Goal: Task Accomplishment & Management: Use online tool/utility

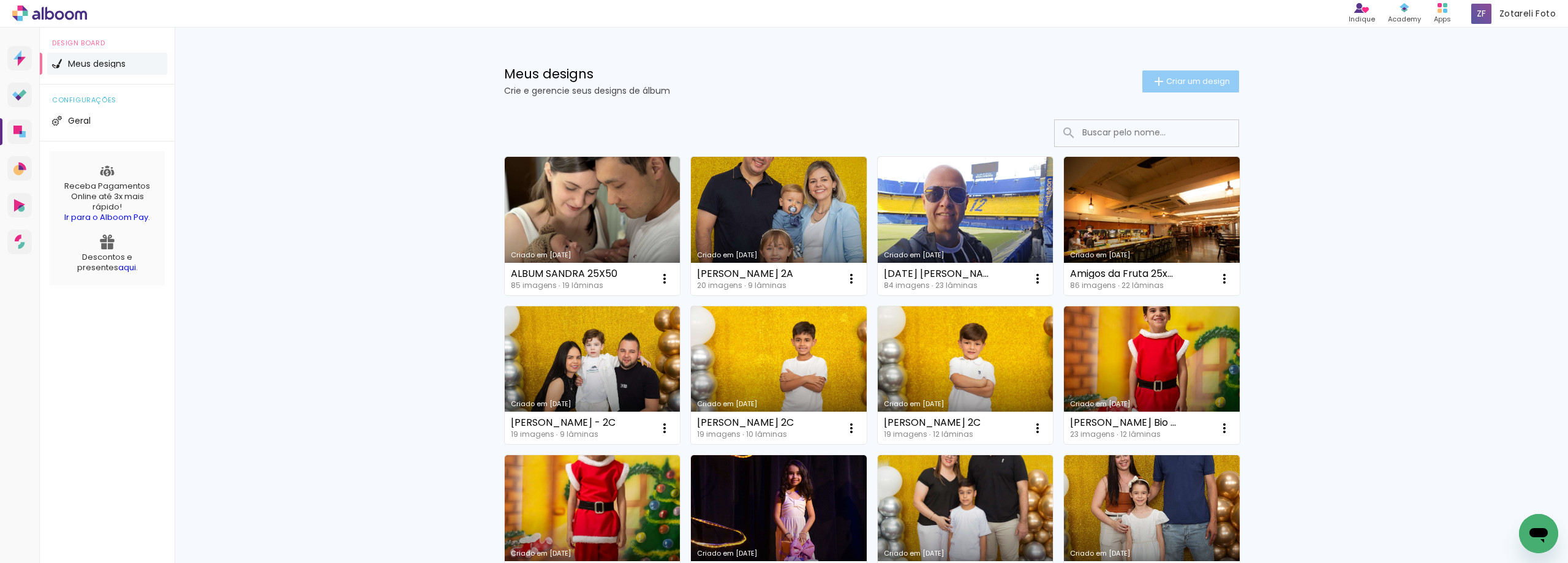
click at [1166, 82] on span "Criar um design" at bounding box center [1198, 81] width 64 height 8
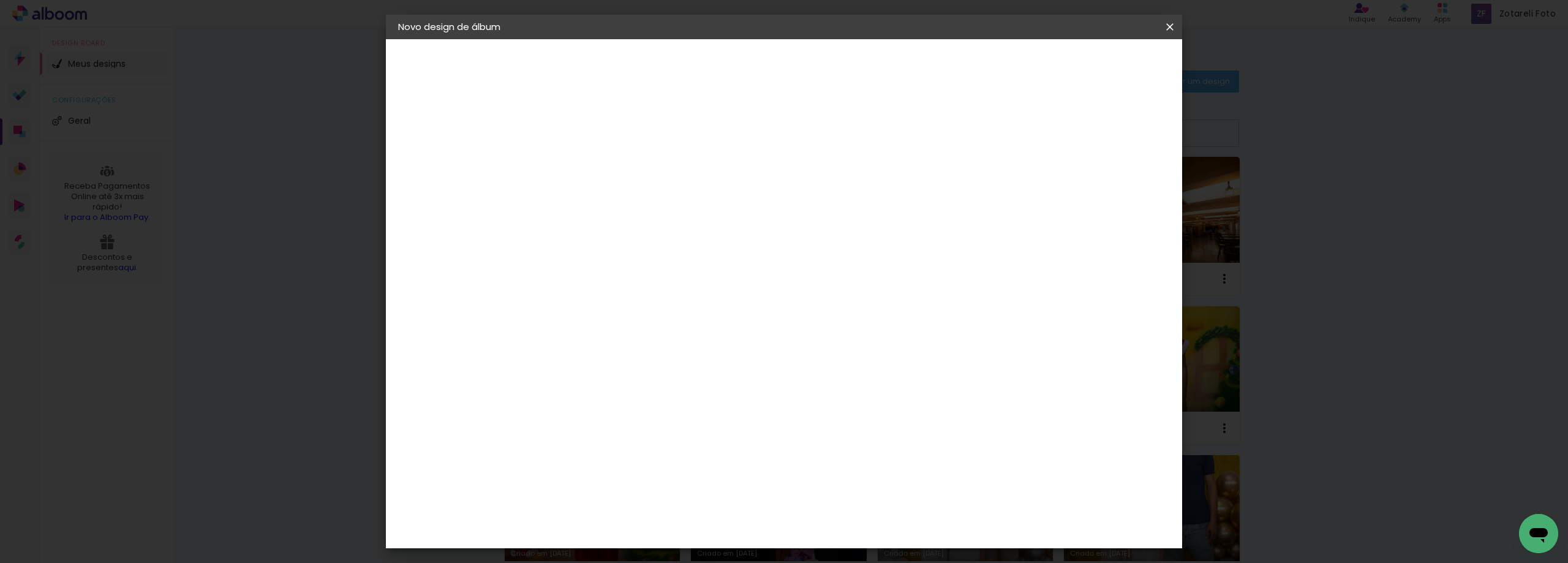
click at [599, 161] on input at bounding box center [599, 164] width 0 height 19
type input "u"
type input "[PERSON_NAME] 2B"
type paper-input "[PERSON_NAME] 2B"
click at [0, 0] on slot "Avançar" at bounding box center [0, 0] width 0 height 0
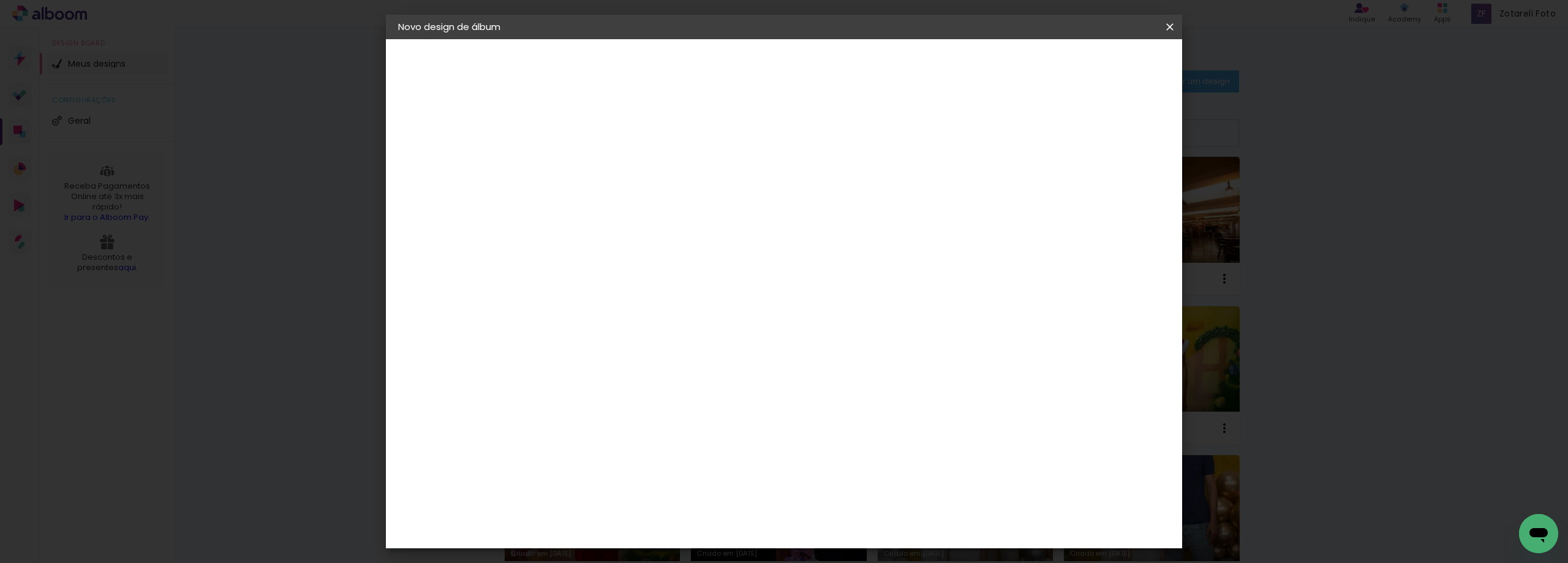
click at [614, 465] on div "Amplicolor" at bounding box center [617, 469] width 53 height 9
click at [0, 0] on slot "Avançar" at bounding box center [0, 0] width 0 height 0
click at [681, 484] on span "20 × 25" at bounding box center [652, 500] width 57 height 33
click at [0, 0] on slot "Avançar" at bounding box center [0, 0] width 0 height 0
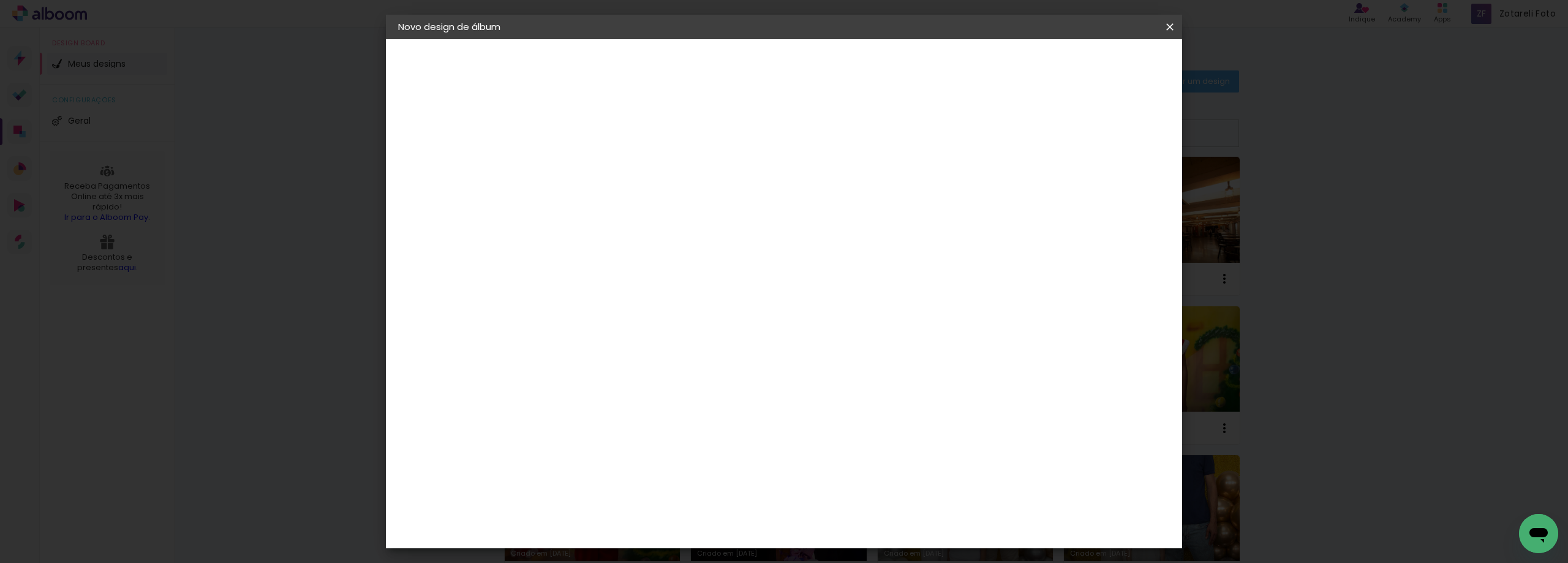
click at [990, 131] on div at bounding box center [984, 132] width 11 height 11
type paper-checkbox "on"
click at [1072, 75] on paper-button "Iniciar design" at bounding box center [1031, 65] width 81 height 21
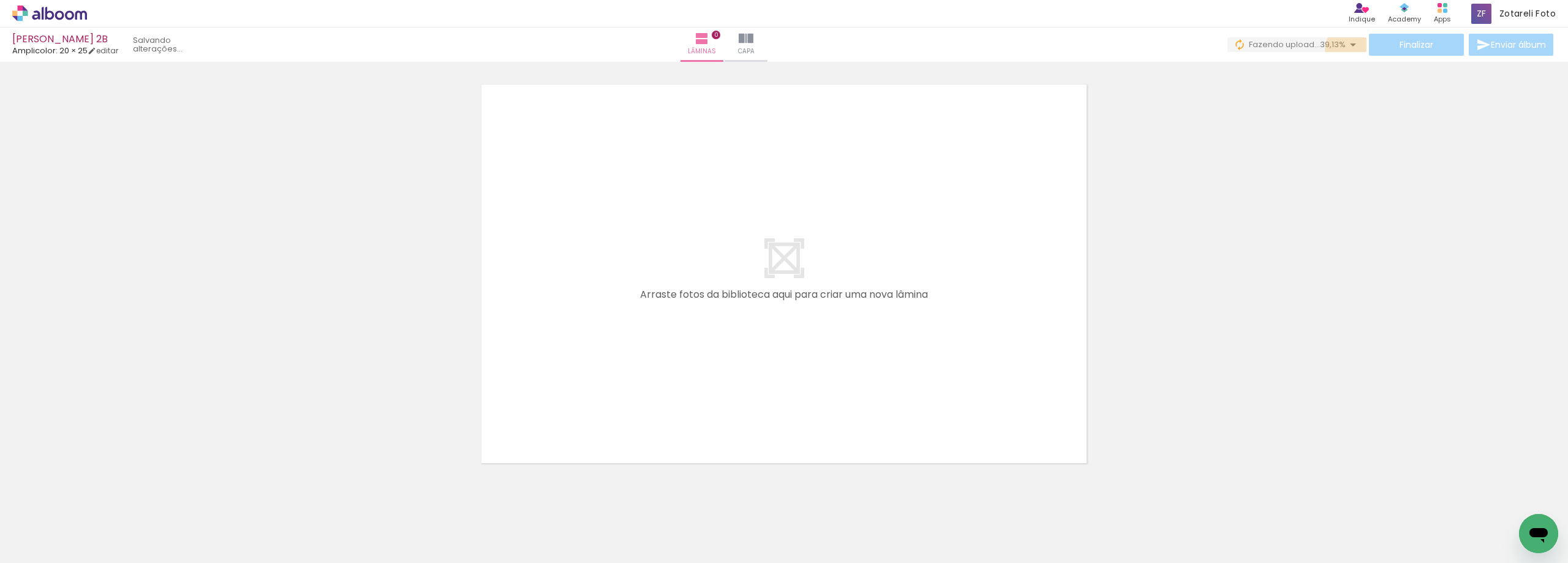
click at [1347, 49] on iron-icon at bounding box center [1353, 45] width 15 height 15
click at [0, 0] on slot "Buscar arquivos interrompidos" at bounding box center [0, 0] width 0 height 0
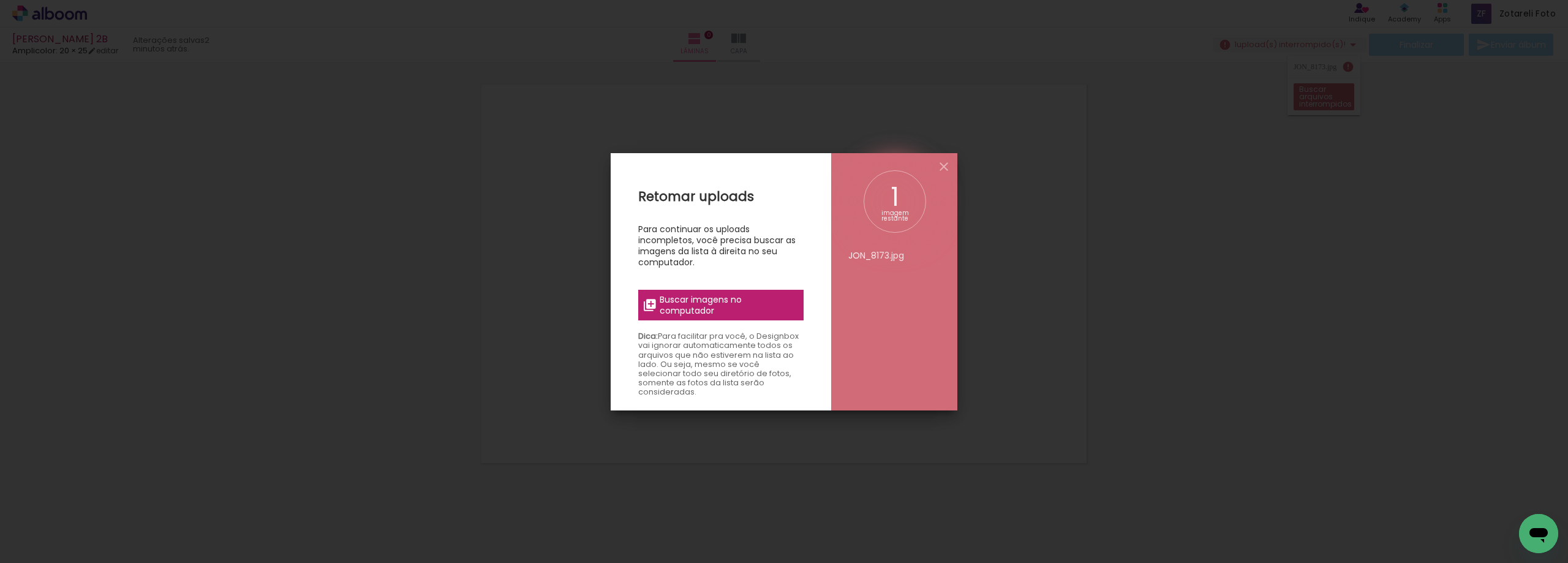
click at [716, 310] on span "Buscar imagens no computador" at bounding box center [728, 305] width 137 height 23
click at [0, 0] on input "file" at bounding box center [0, 0] width 0 height 0
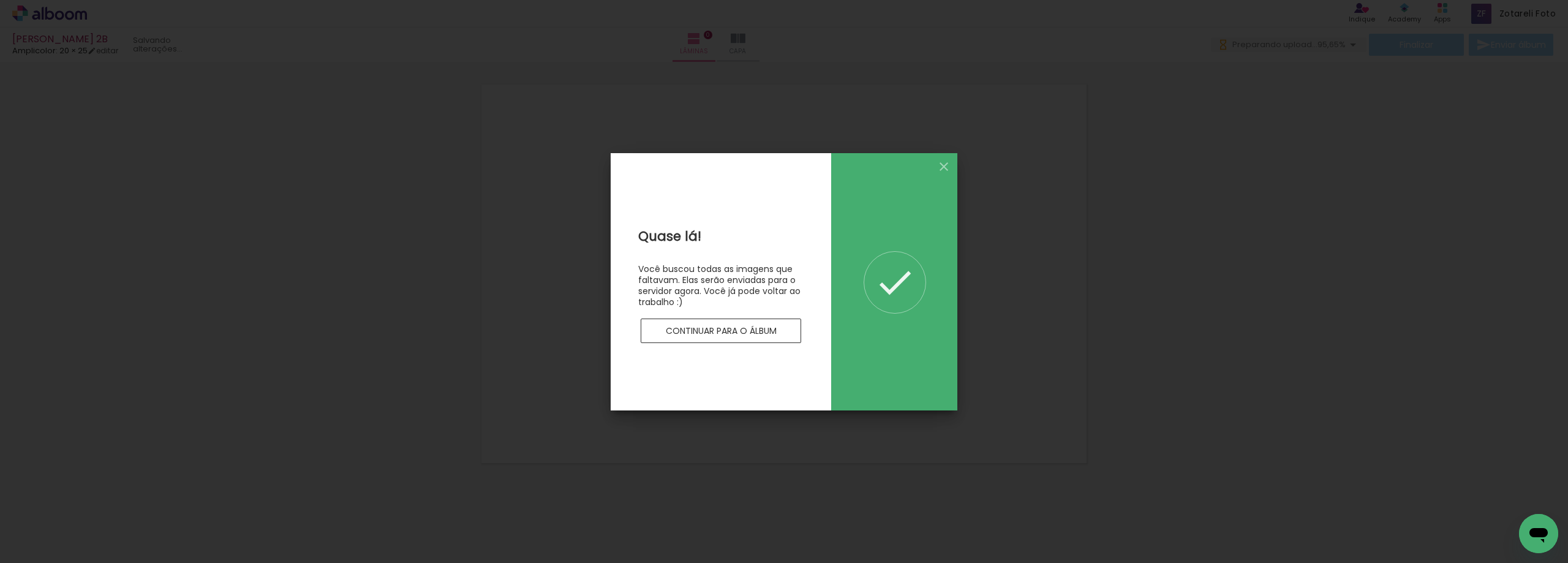
click at [0, 0] on slot "Continuar para o álbum" at bounding box center [0, 0] width 0 height 0
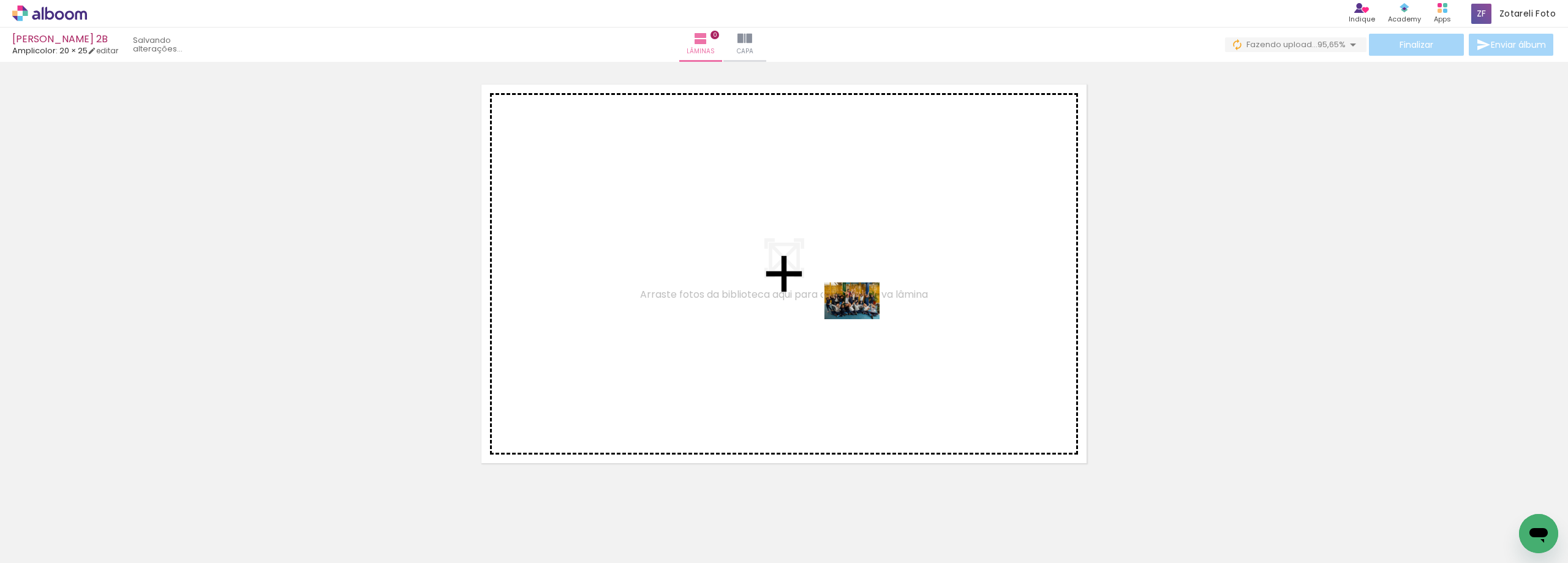
drag, startPoint x: 891, startPoint y: 528, endPoint x: 854, endPoint y: 305, distance: 226.0
click at [853, 303] on quentale-workspace at bounding box center [784, 282] width 1568 height 563
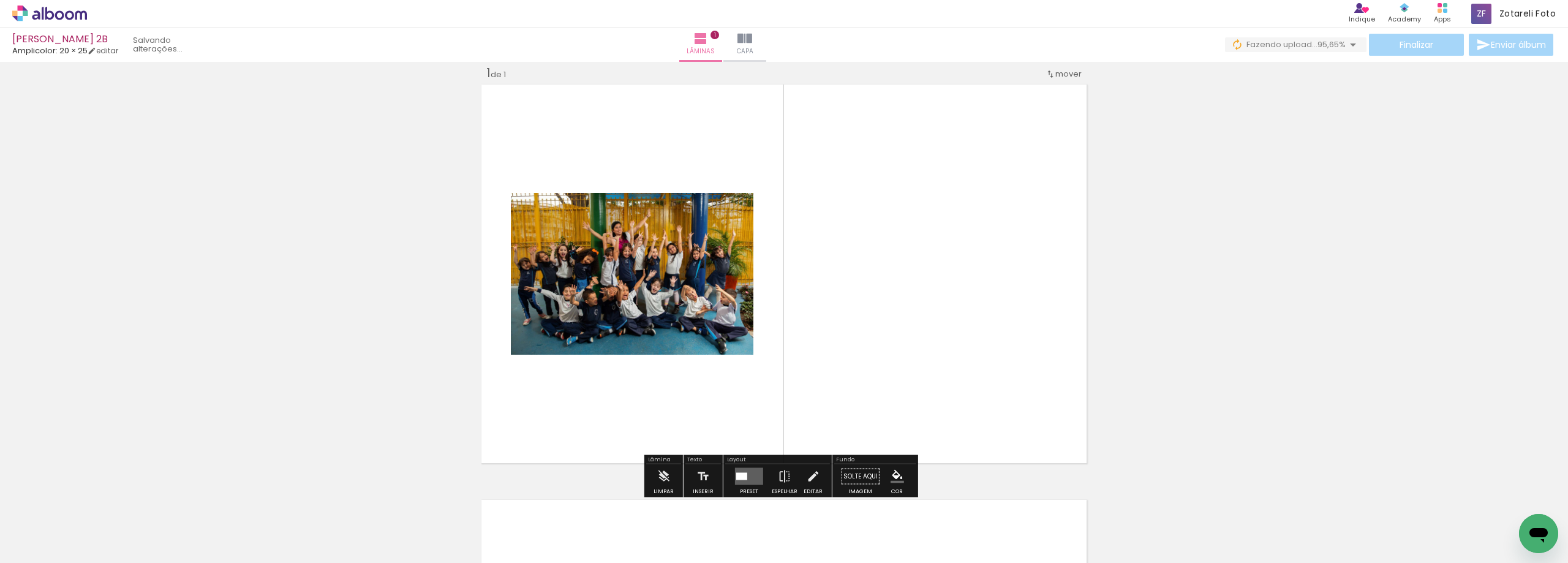
scroll to position [16, 0]
click at [746, 474] on quentale-layouter at bounding box center [750, 477] width 28 height 17
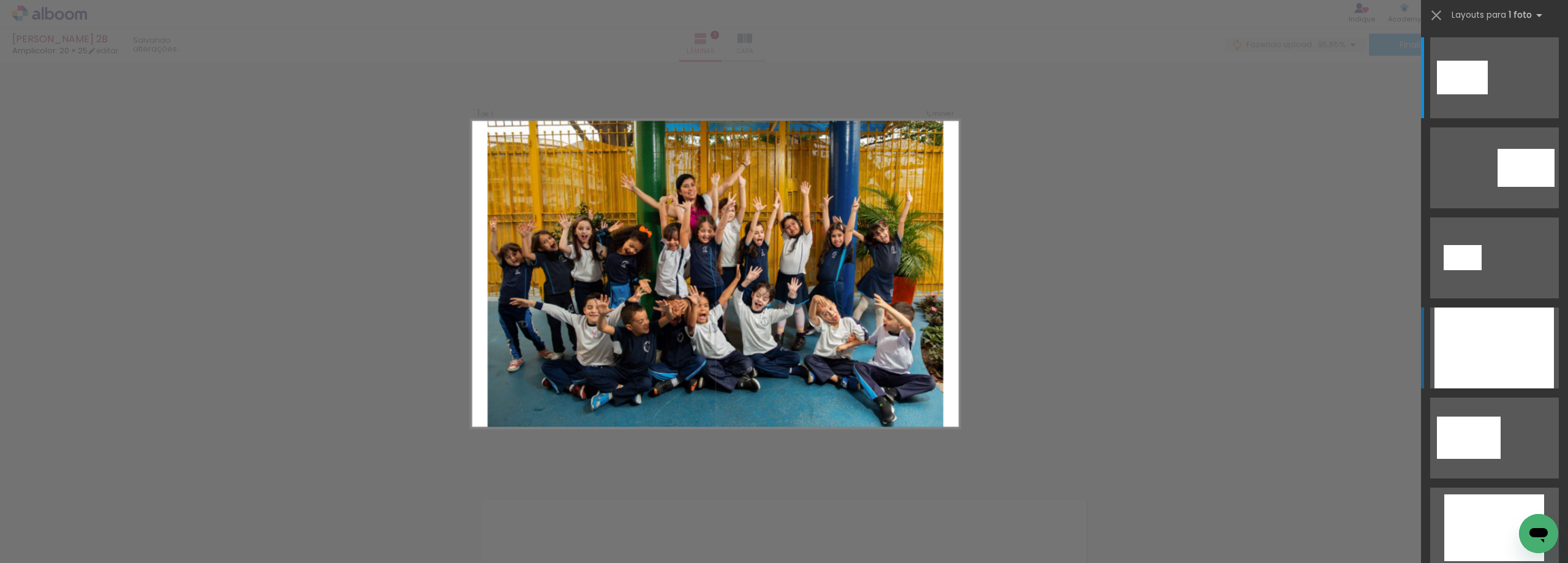
click at [1485, 320] on div at bounding box center [1494, 348] width 119 height 81
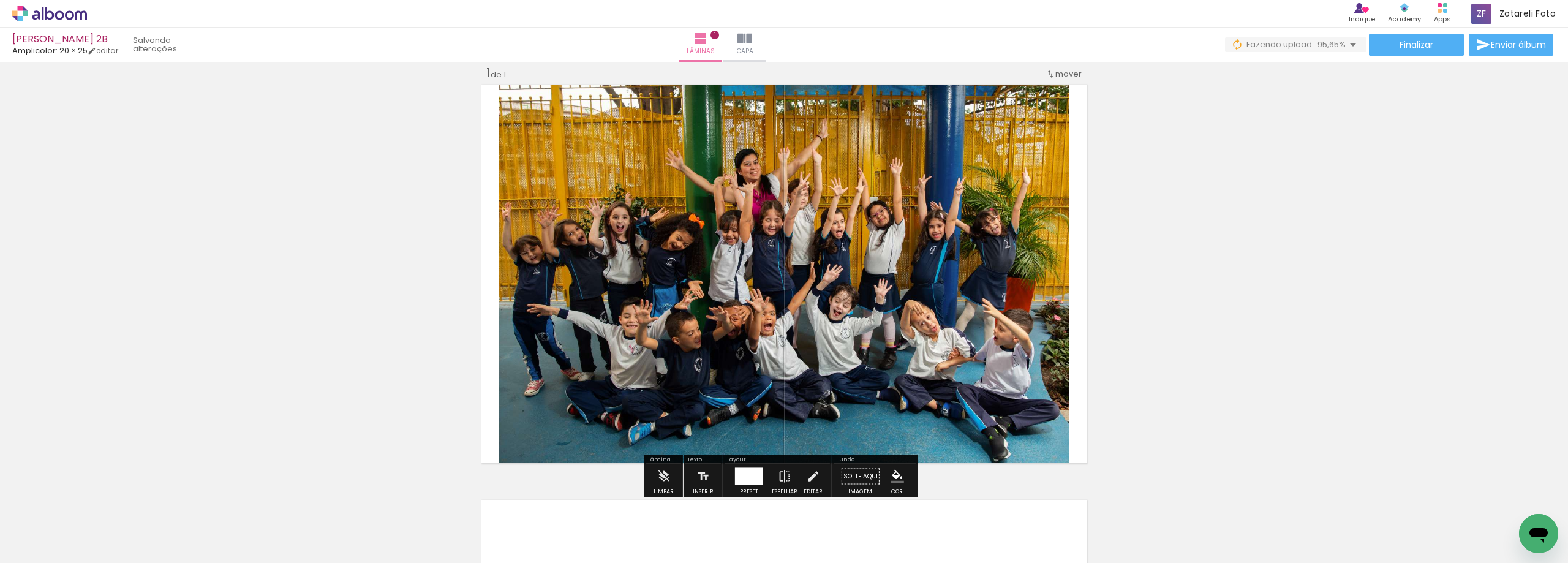
click at [764, 291] on quentale-photo at bounding box center [784, 274] width 570 height 385
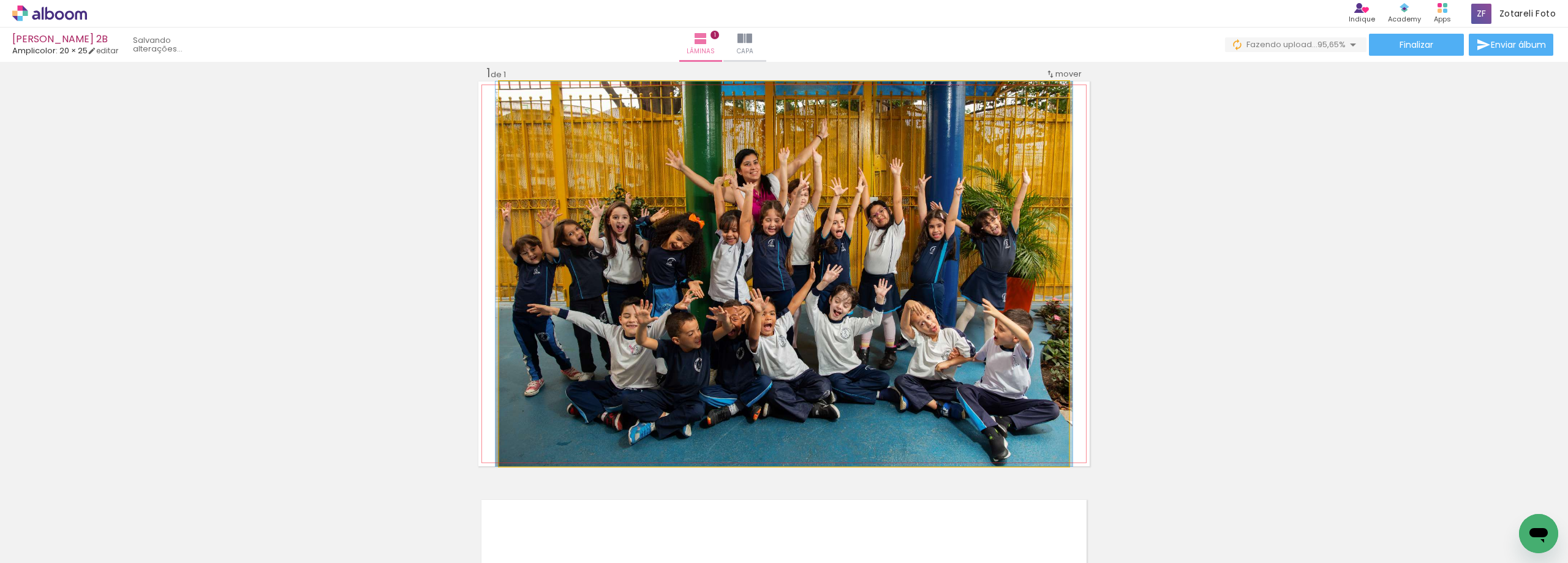
click at [764, 291] on quentale-photo at bounding box center [784, 274] width 570 height 385
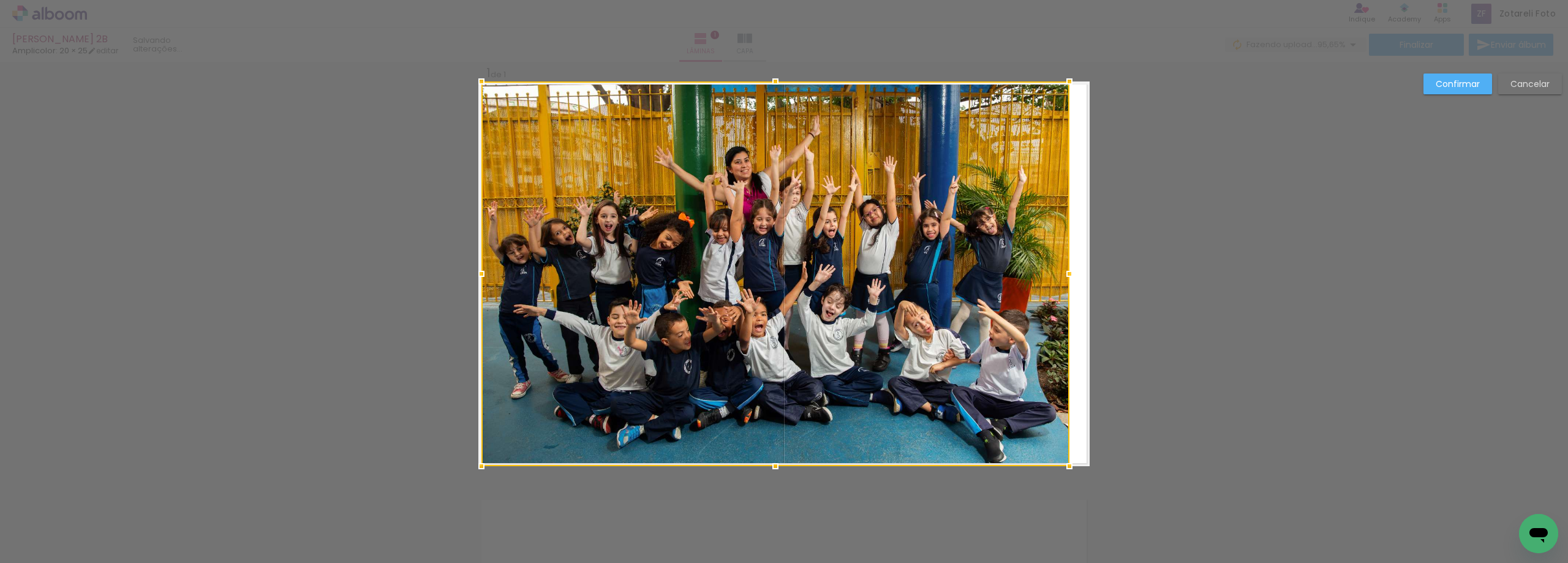
drag, startPoint x: 492, startPoint y: 271, endPoint x: 454, endPoint y: 269, distance: 38.1
click at [454, 268] on div "Inserir lâmina 1 de 1 Confirmar Cancelar" at bounding box center [784, 476] width 1568 height 860
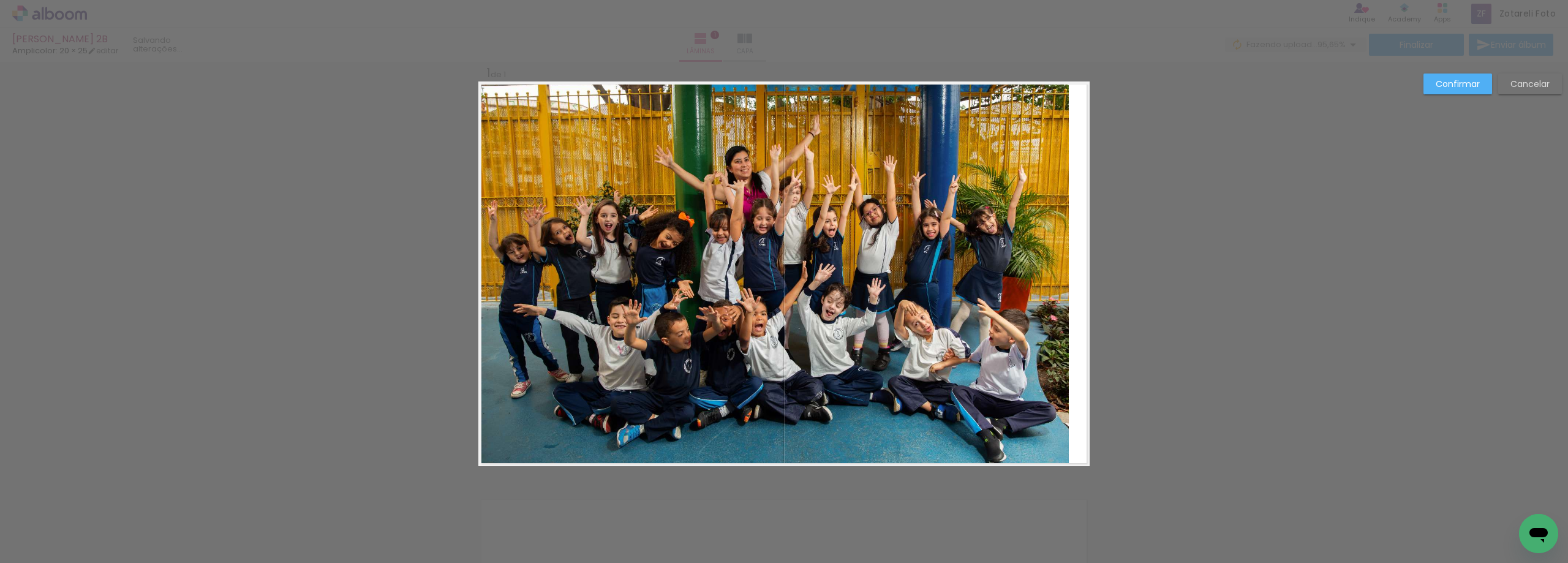
click at [632, 294] on quentale-photo at bounding box center [775, 273] width 588 height 384
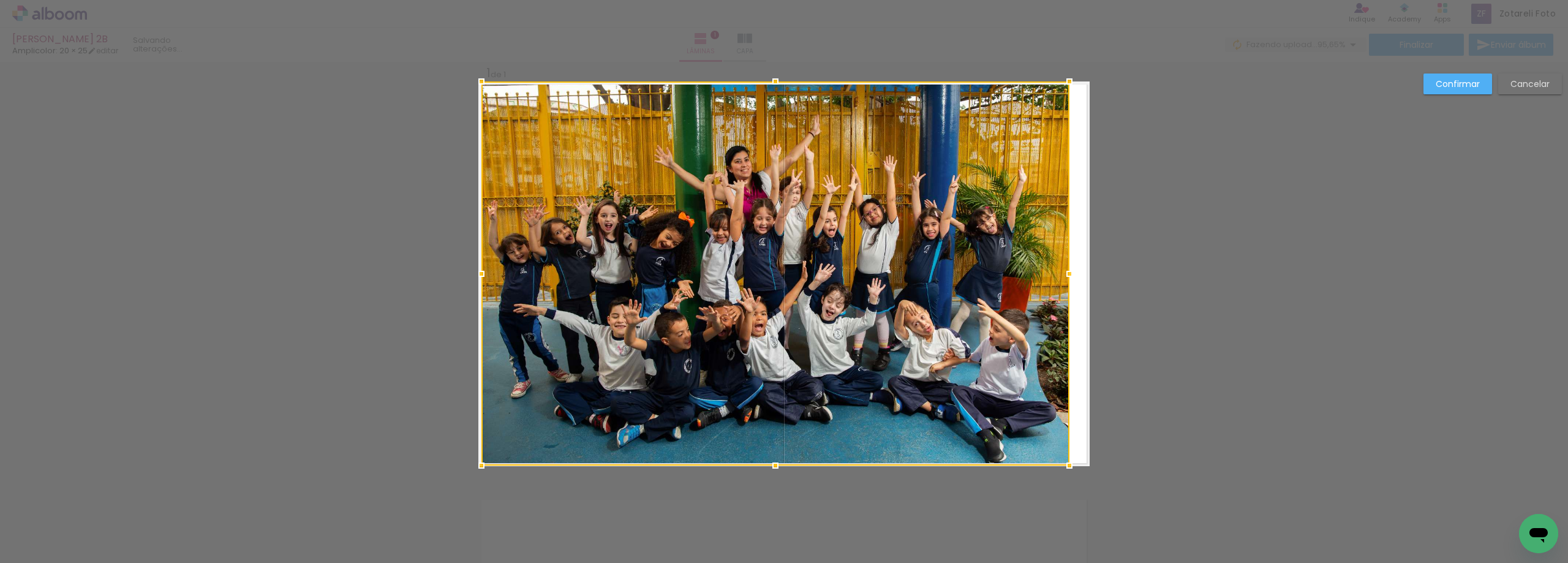
click at [632, 294] on div at bounding box center [775, 273] width 588 height 384
drag, startPoint x: 1066, startPoint y: 273, endPoint x: 933, endPoint y: 314, distance: 139.2
click at [1164, 283] on div "Inserir lâmina 1 de 1 Confirmar Cancelar" at bounding box center [784, 476] width 1568 height 860
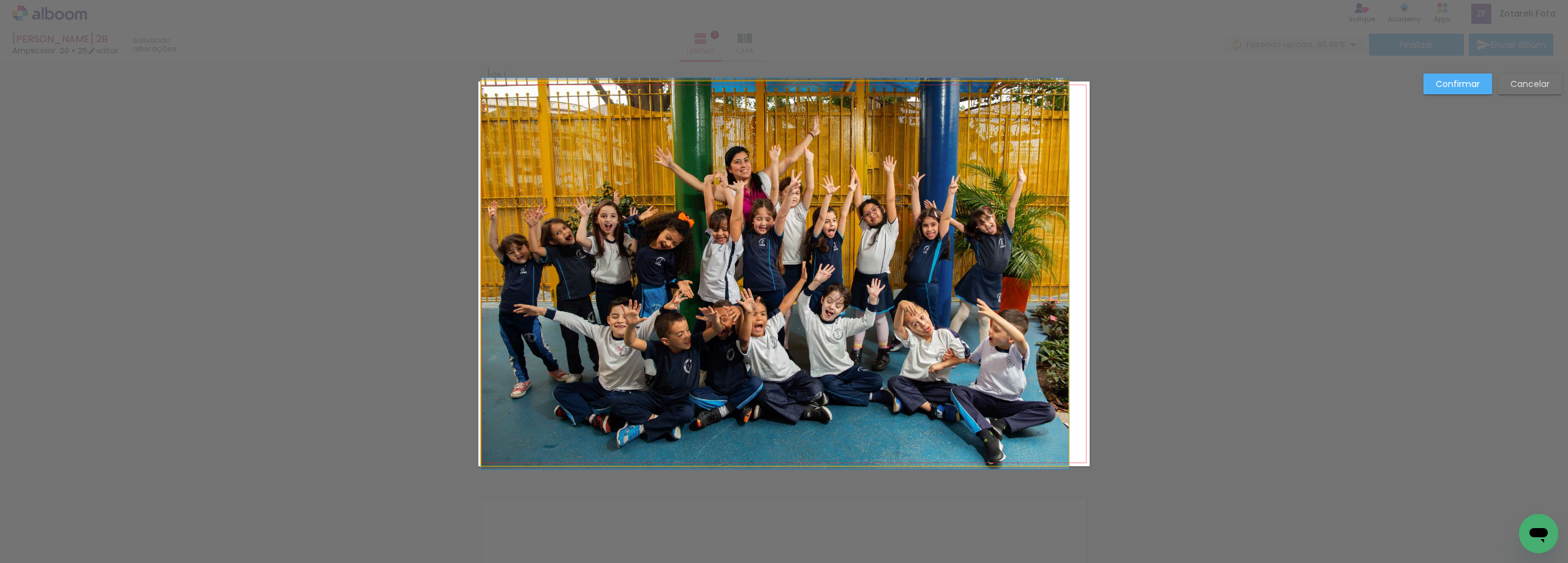
click at [933, 314] on quentale-photo at bounding box center [775, 273] width 587 height 384
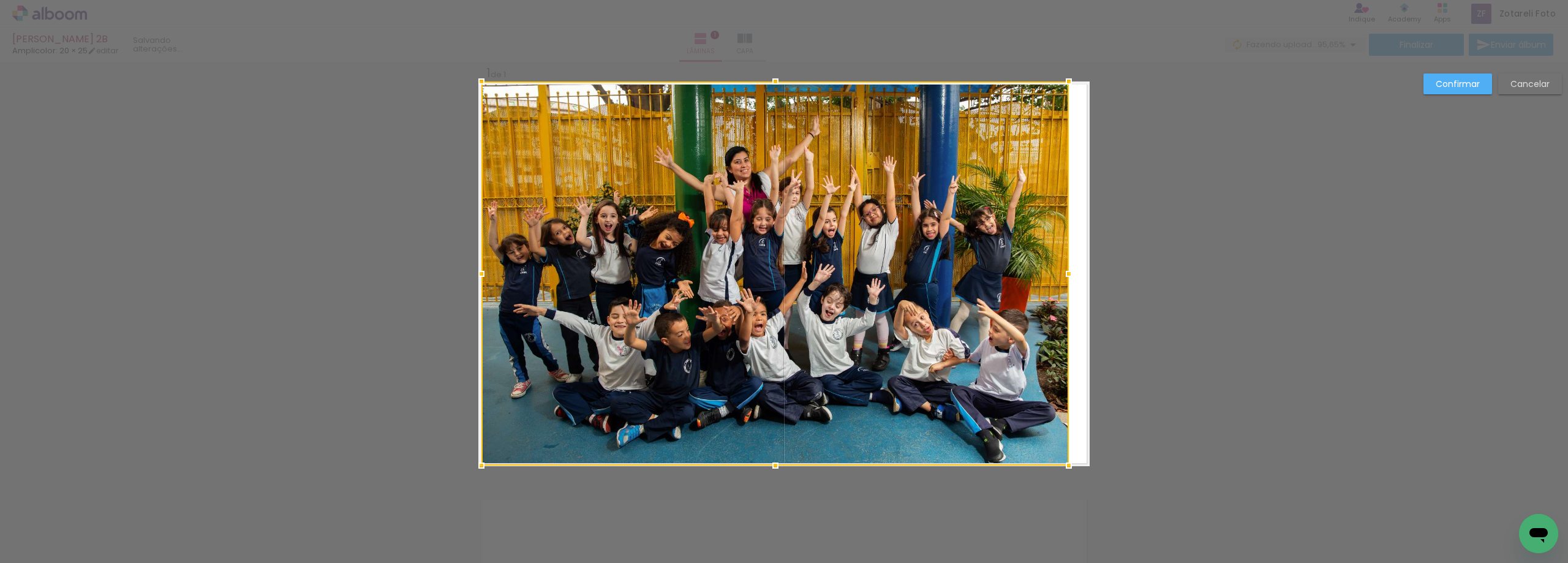
click at [933, 314] on div at bounding box center [775, 273] width 587 height 384
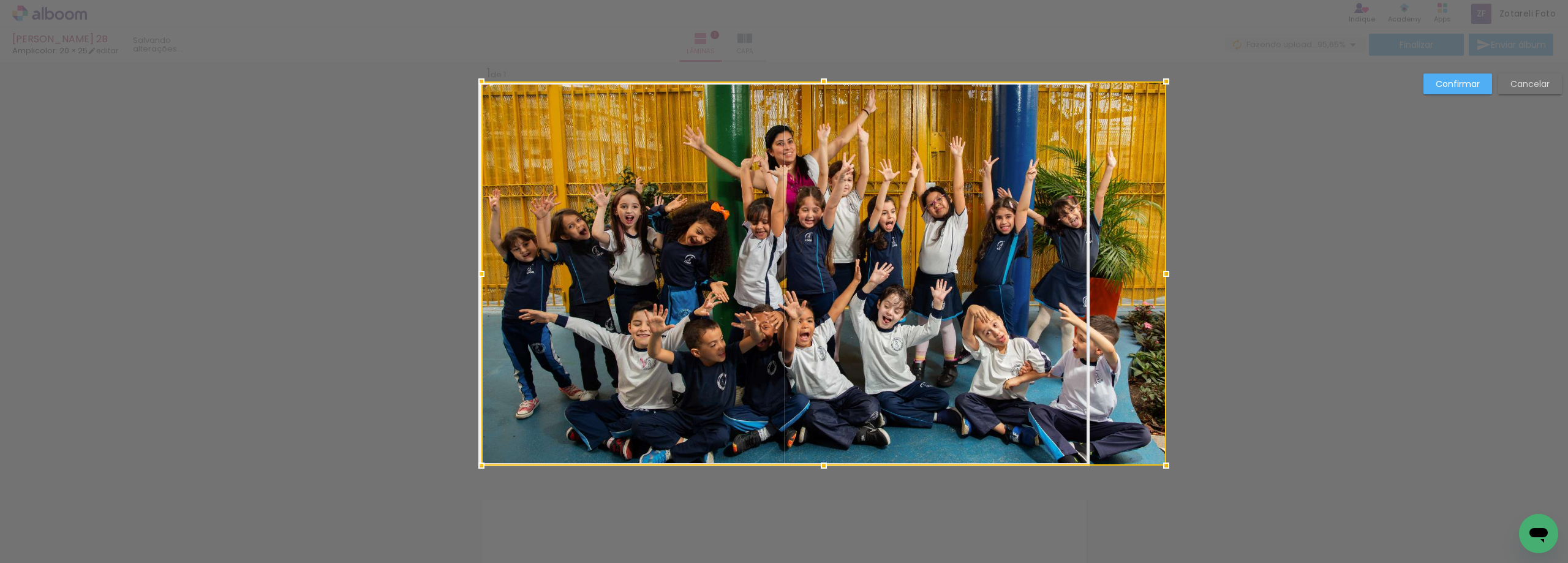
drag, startPoint x: 1066, startPoint y: 276, endPoint x: 1161, endPoint y: 276, distance: 95.0
click at [1167, 274] on div at bounding box center [1166, 274] width 24 height 24
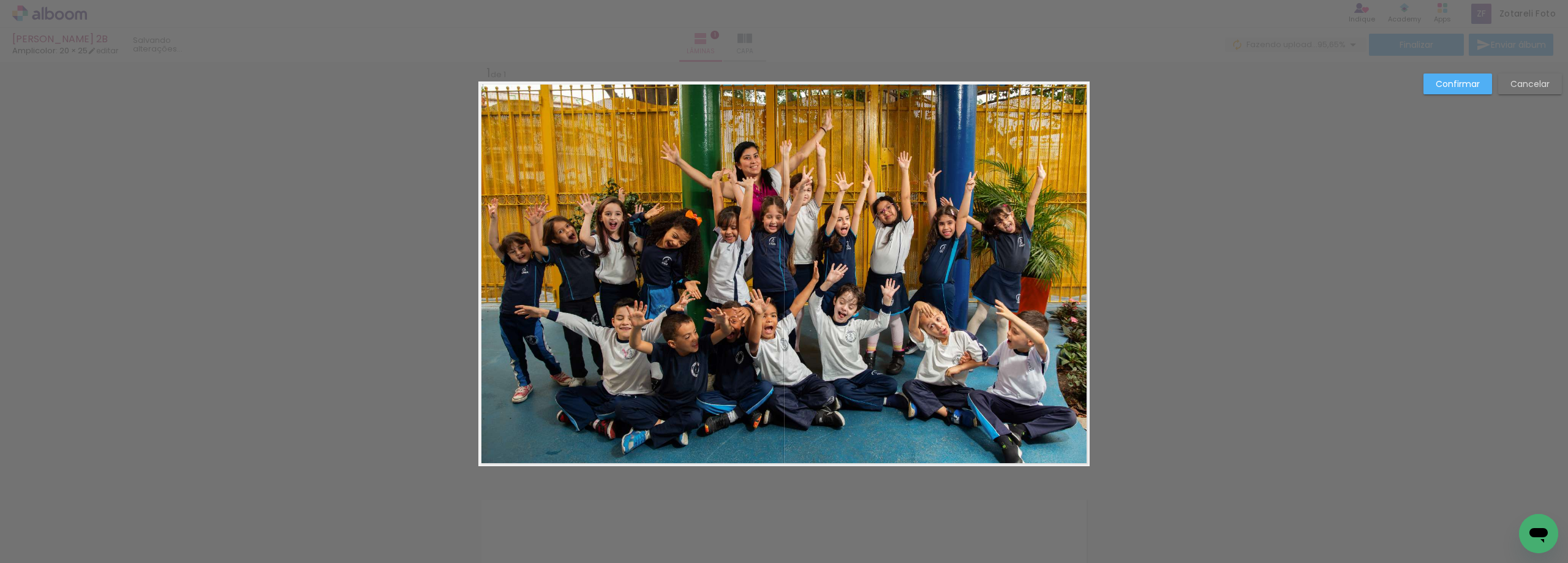
click at [942, 322] on quentale-photo at bounding box center [785, 273] width 609 height 384
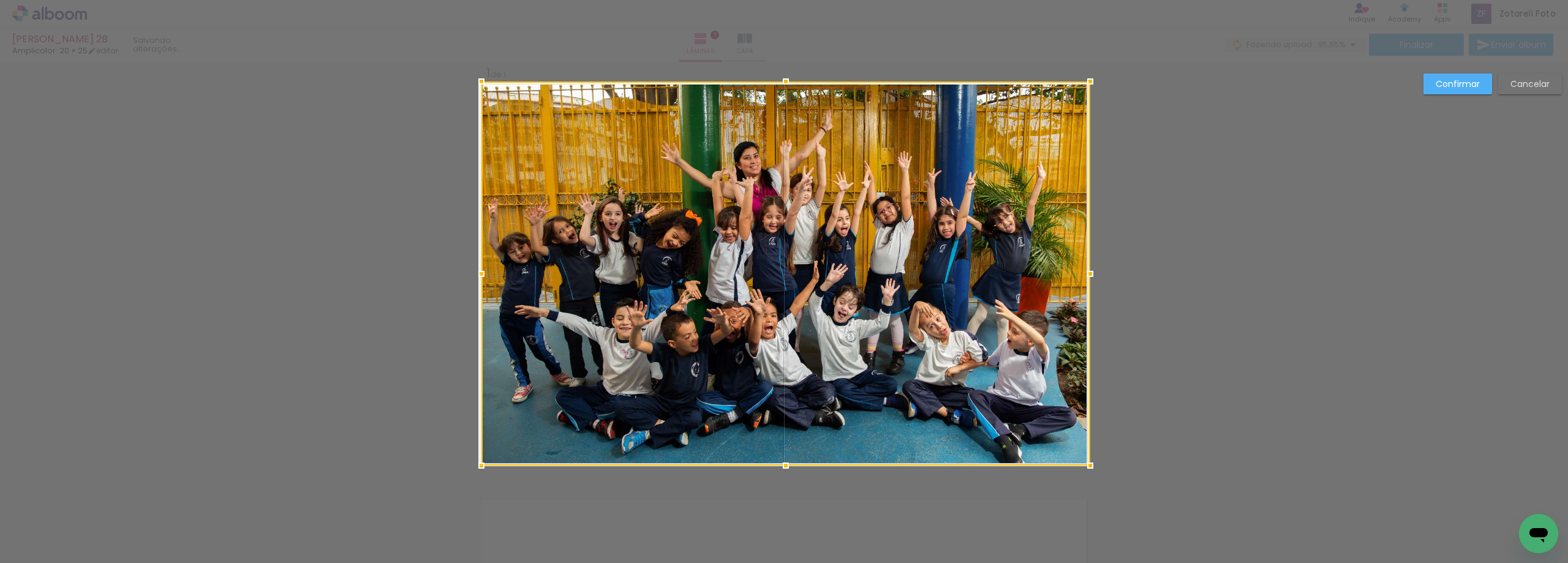
click at [943, 322] on div at bounding box center [785, 273] width 609 height 384
click at [1439, 72] on div "Confirmar Cancelar" at bounding box center [784, 476] width 1568 height 860
click at [0, 0] on slot "Confirmar" at bounding box center [0, 0] width 0 height 0
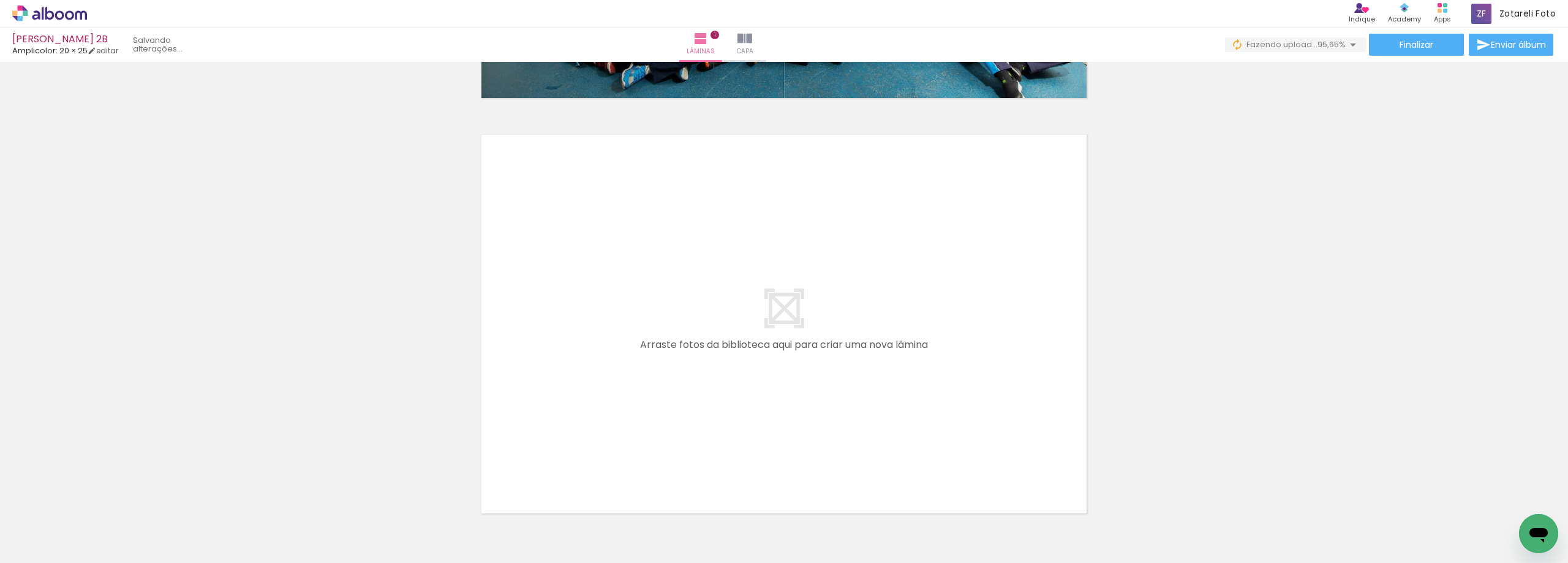
scroll to position [453, 0]
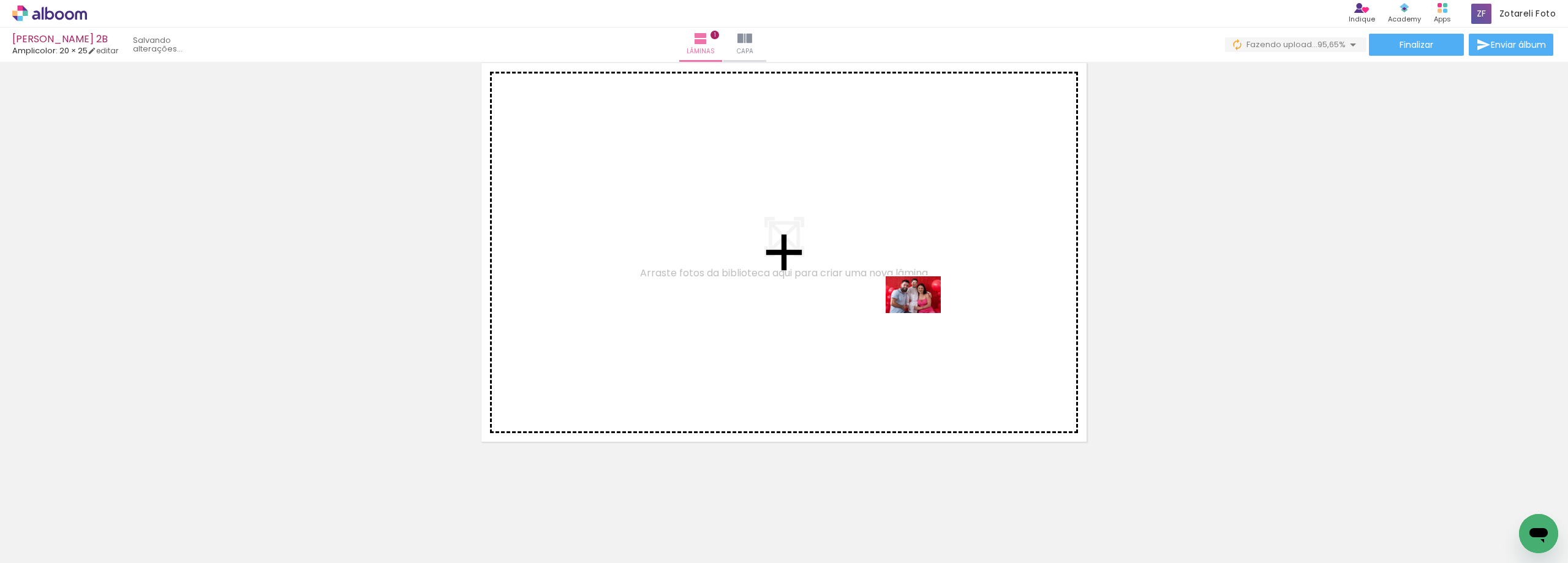
drag, startPoint x: 1345, startPoint y: 518, endPoint x: 1005, endPoint y: 340, distance: 383.8
click at [855, 278] on quentale-workspace at bounding box center [784, 282] width 1568 height 563
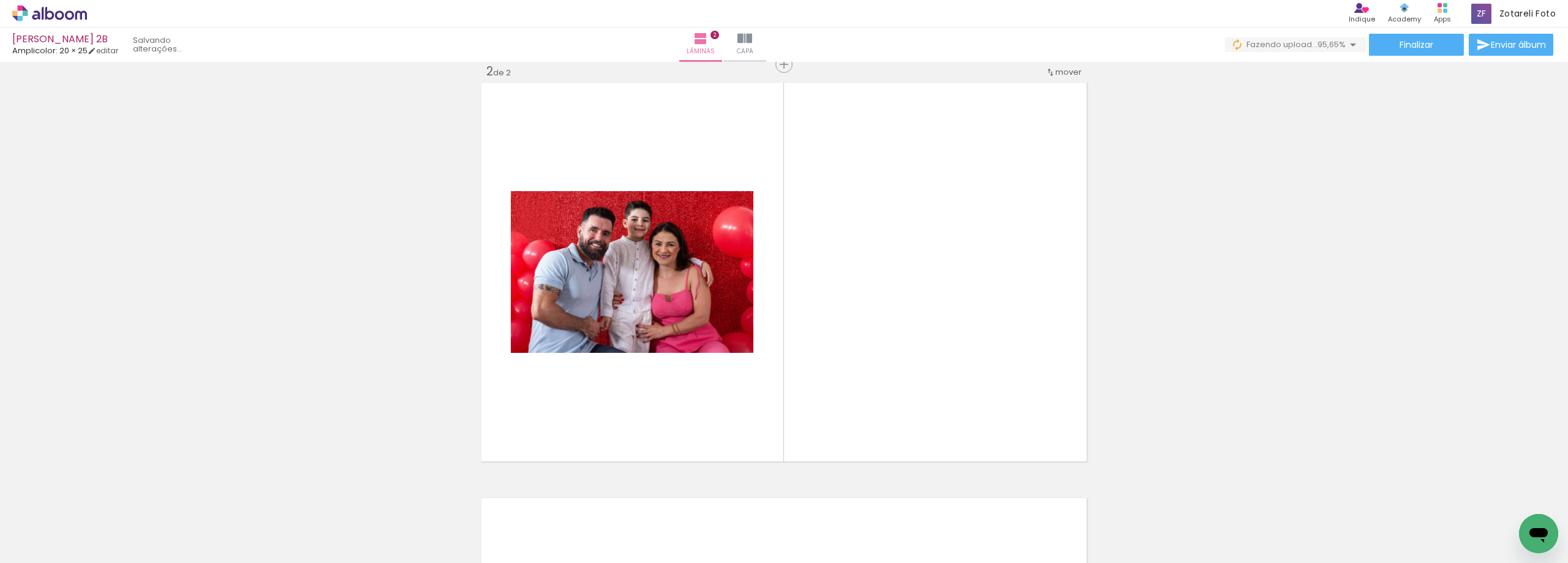
scroll to position [432, 0]
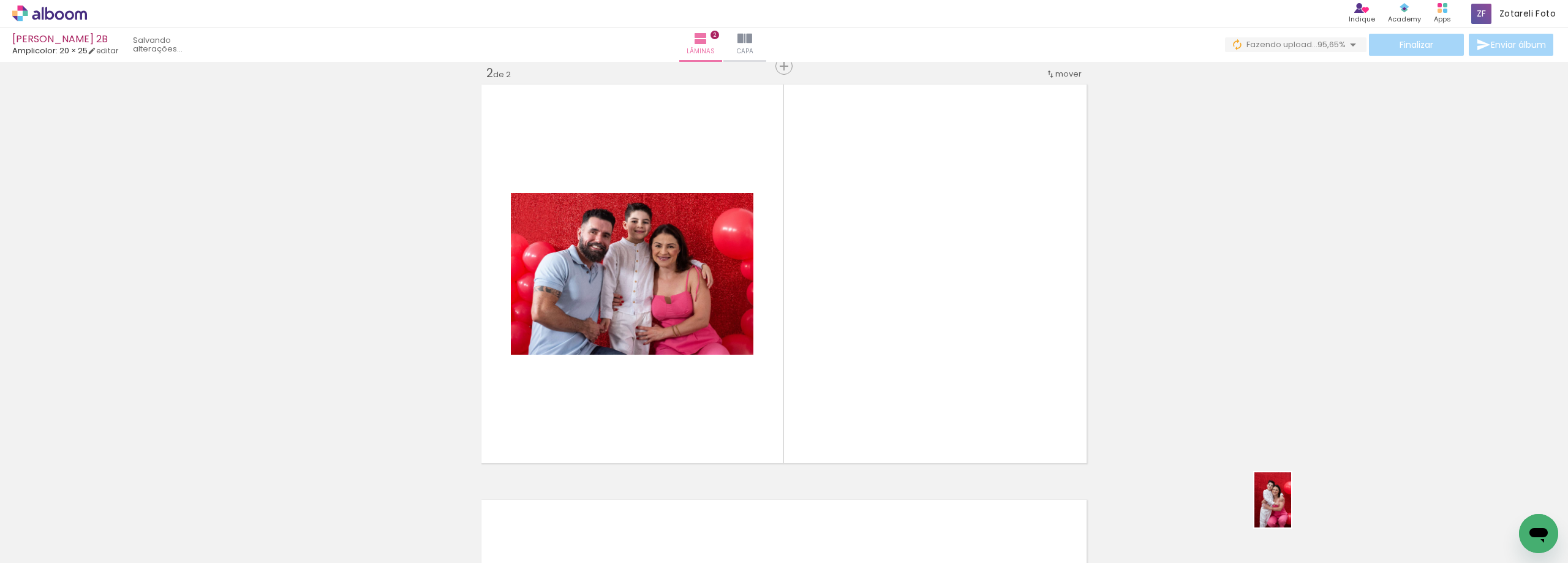
click at [1293, 513] on div at bounding box center [1288, 522] width 40 height 61
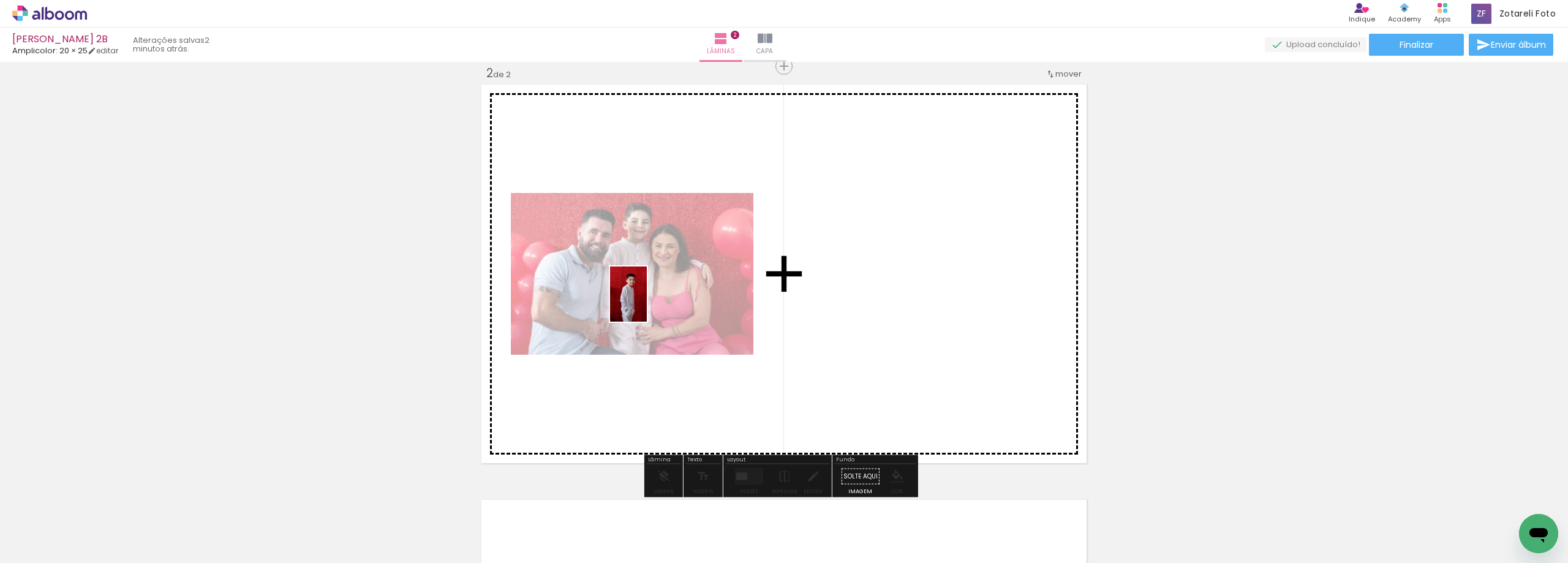
drag, startPoint x: 1162, startPoint y: 530, endPoint x: 647, endPoint y: 303, distance: 562.8
click at [647, 303] on quentale-workspace at bounding box center [784, 282] width 1568 height 563
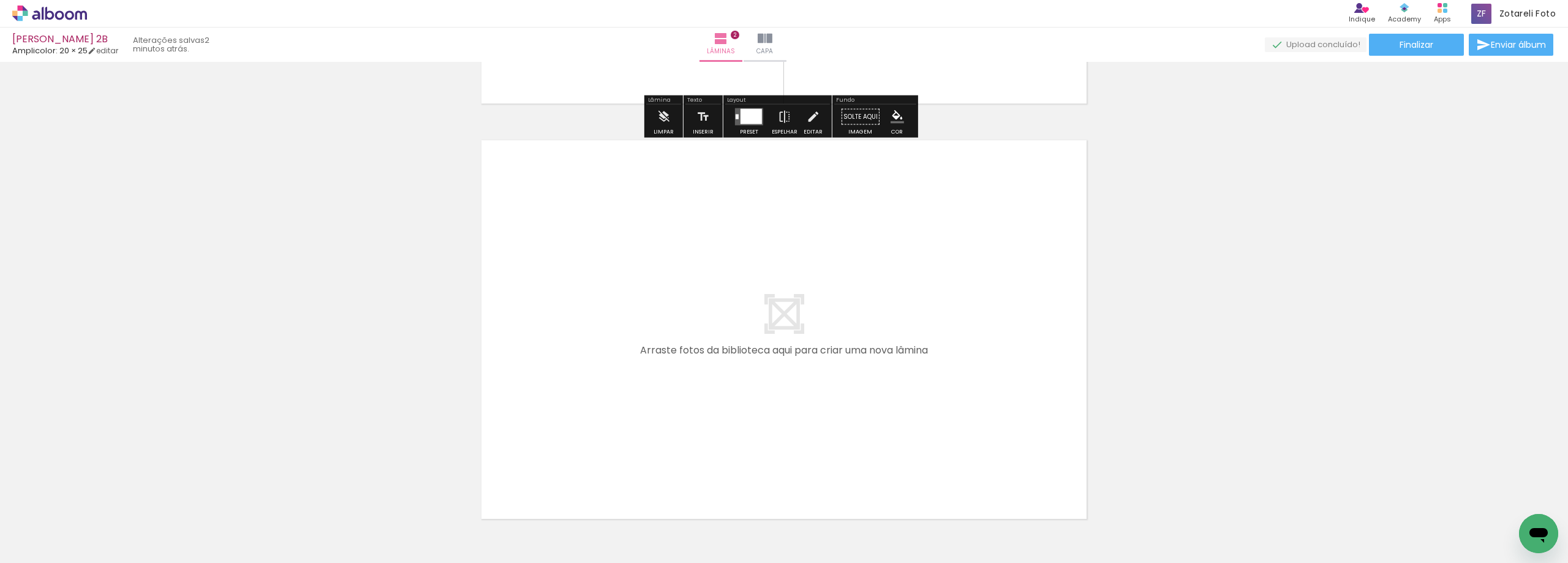
scroll to position [869, 0]
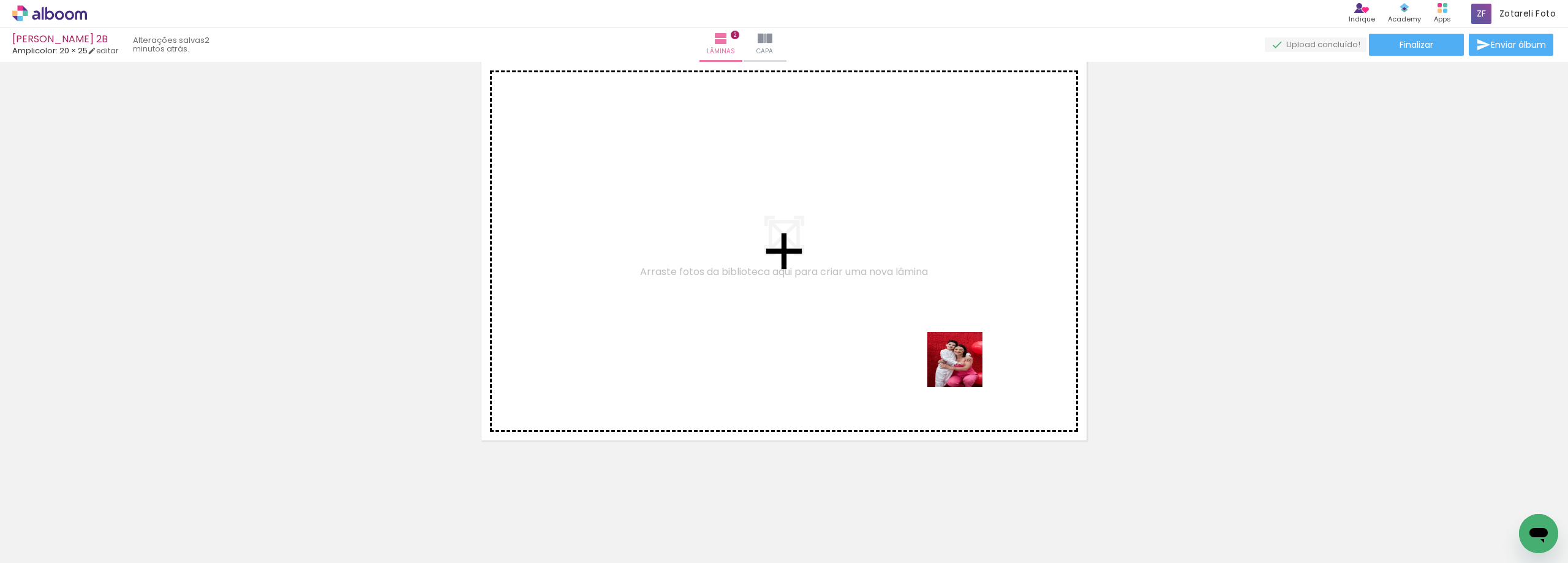
drag, startPoint x: 1299, startPoint y: 524, endPoint x: 813, endPoint y: 299, distance: 535.6
click at [813, 299] on quentale-workspace at bounding box center [784, 282] width 1568 height 563
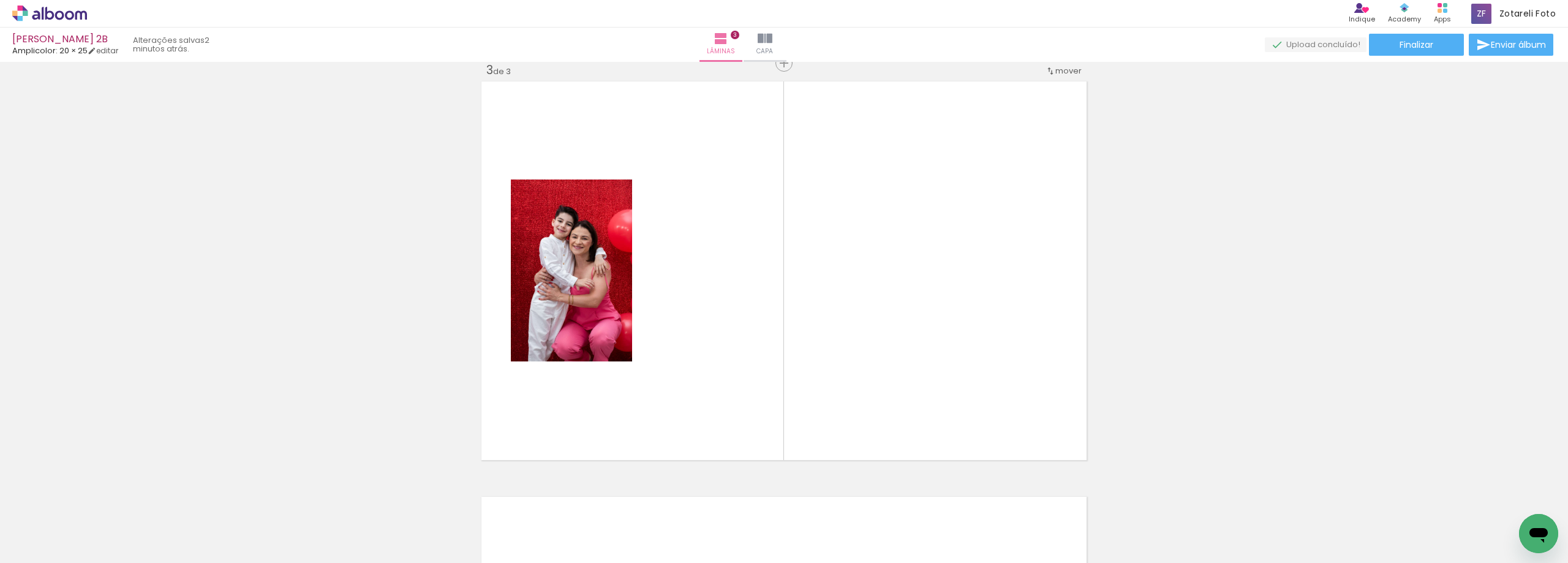
scroll to position [846, 0]
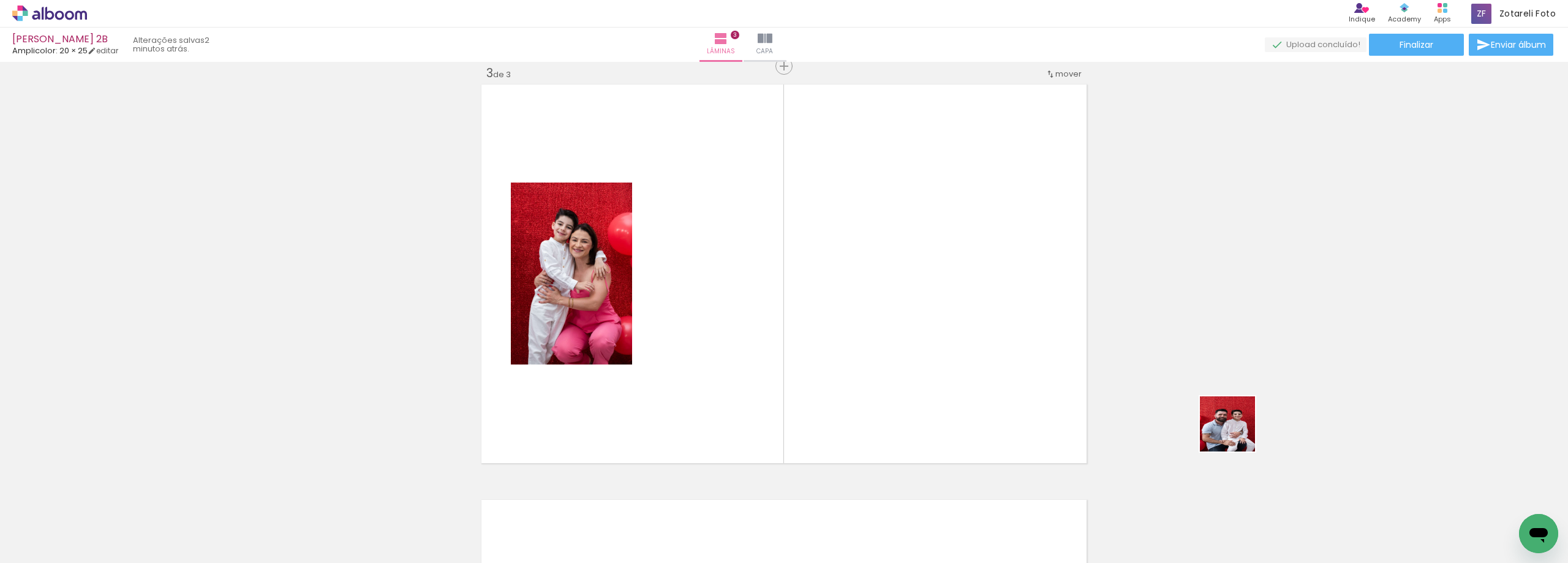
drag, startPoint x: 1417, startPoint y: 519, endPoint x: 983, endPoint y: 337, distance: 470.6
click at [983, 337] on quentale-workspace at bounding box center [784, 282] width 1568 height 563
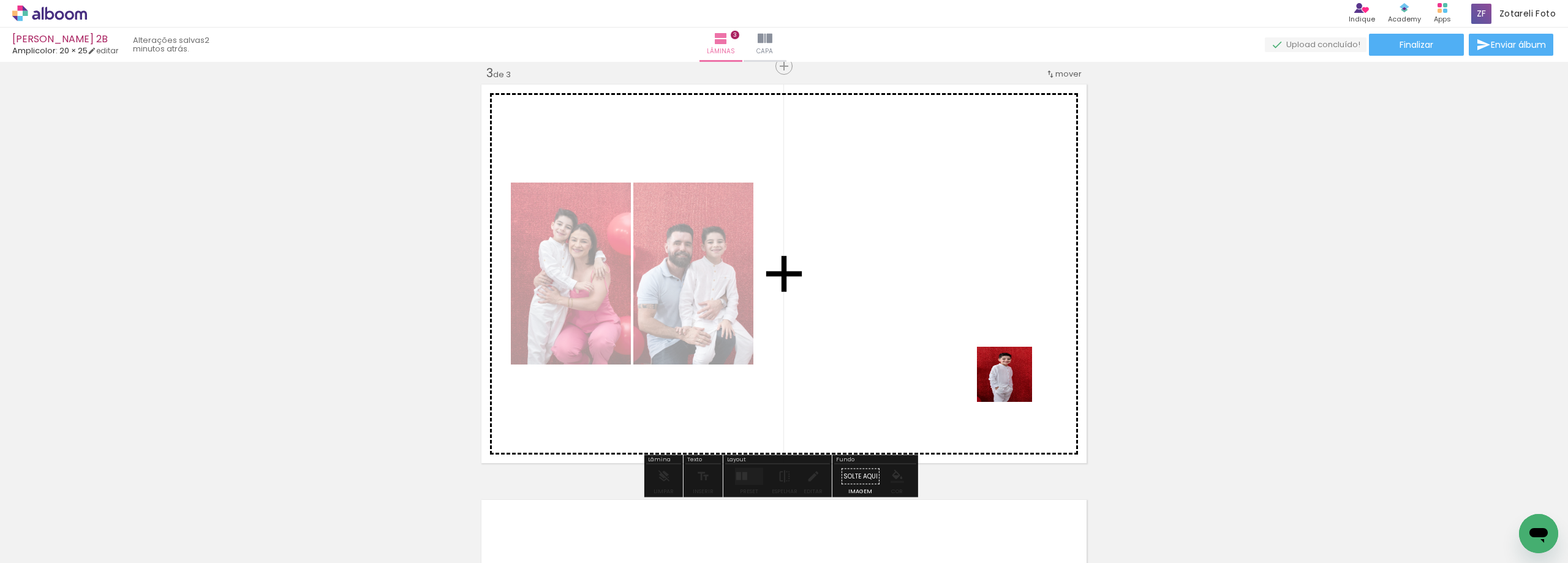
drag, startPoint x: 1223, startPoint y: 510, endPoint x: 1043, endPoint y: 434, distance: 195.4
click at [981, 358] on quentale-workspace at bounding box center [784, 282] width 1568 height 563
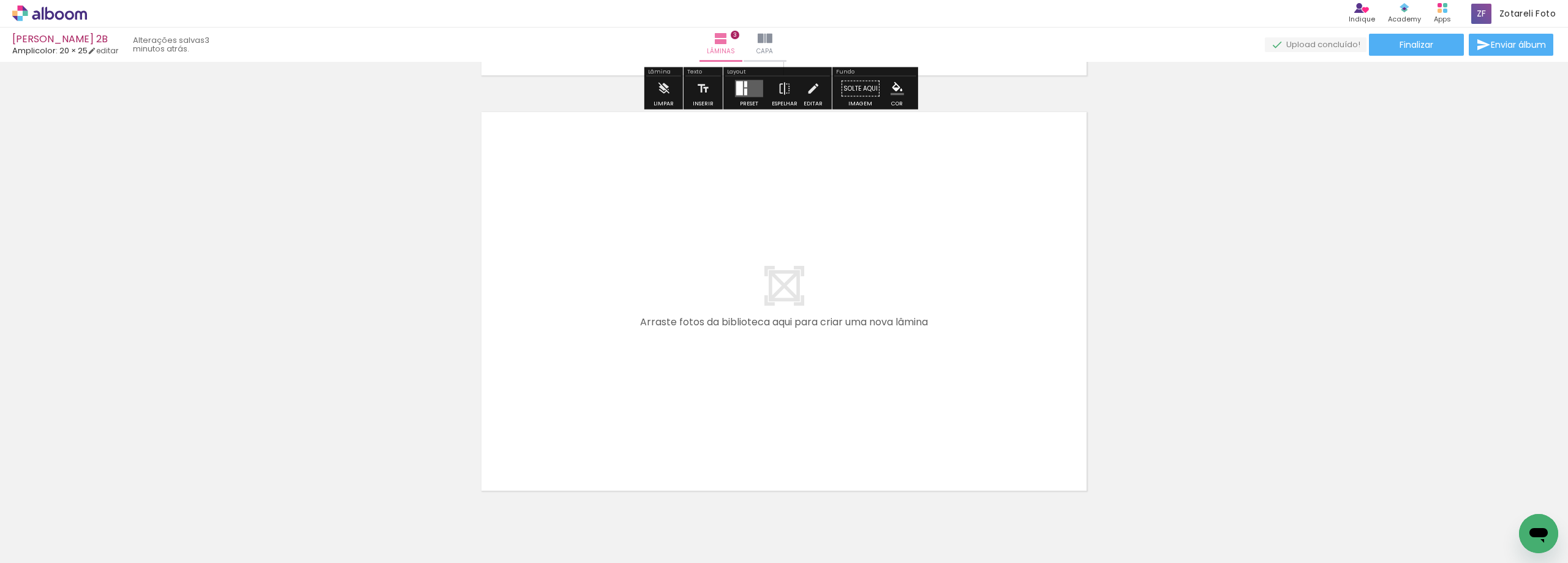
scroll to position [1237, 0]
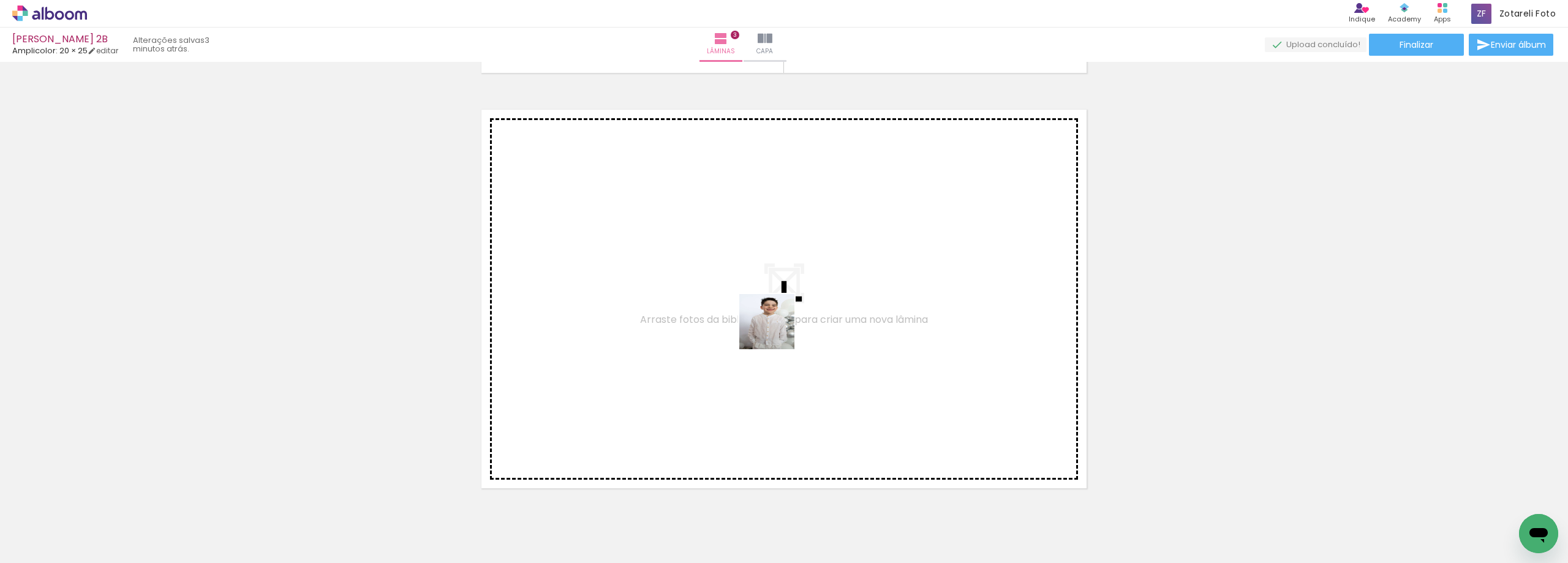
drag, startPoint x: 958, startPoint y: 522, endPoint x: 1079, endPoint y: 500, distance: 123.0
click at [760, 319] on quentale-workspace at bounding box center [784, 282] width 1568 height 563
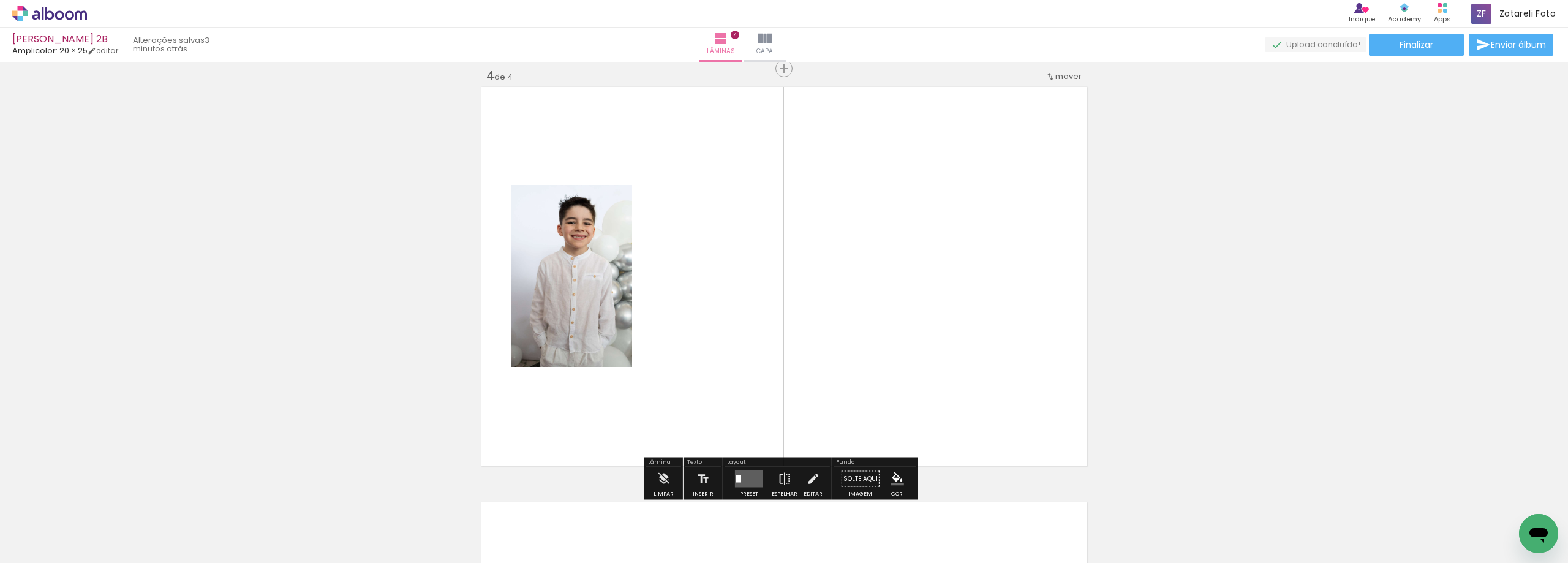
scroll to position [1262, 0]
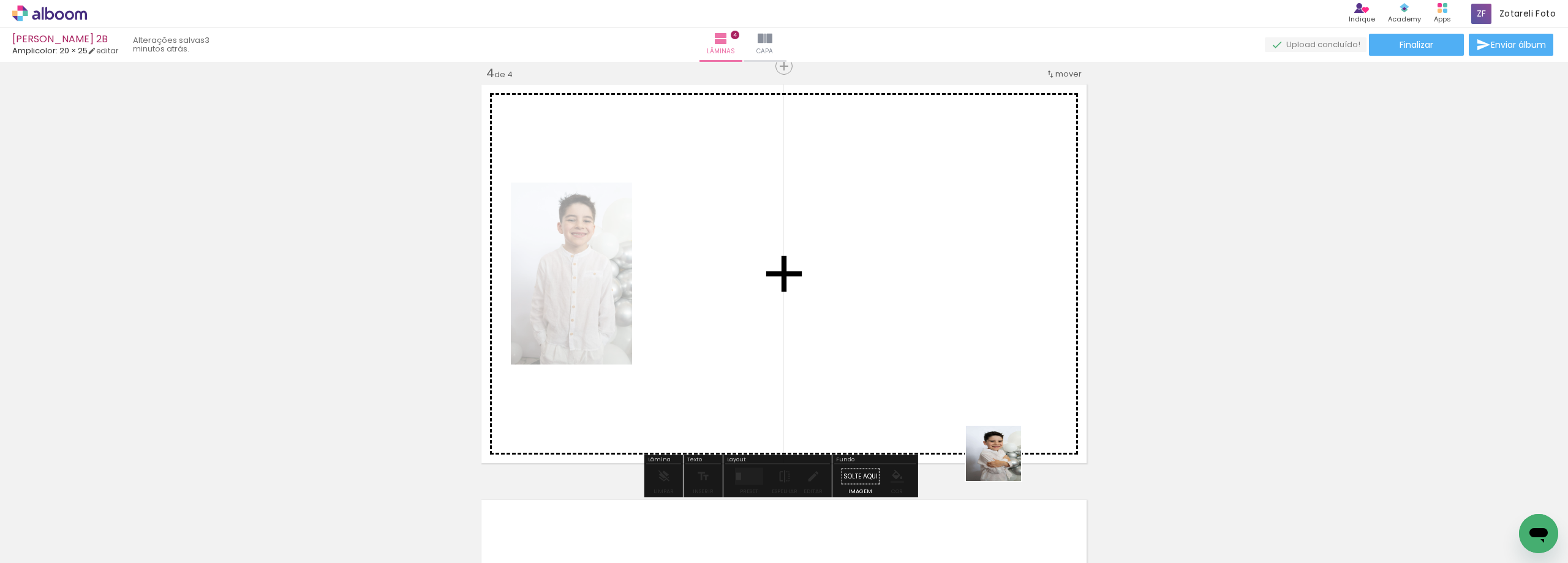
drag, startPoint x: 1017, startPoint y: 511, endPoint x: 1012, endPoint y: 382, distance: 129.1
click at [951, 315] on quentale-workspace at bounding box center [784, 282] width 1568 height 563
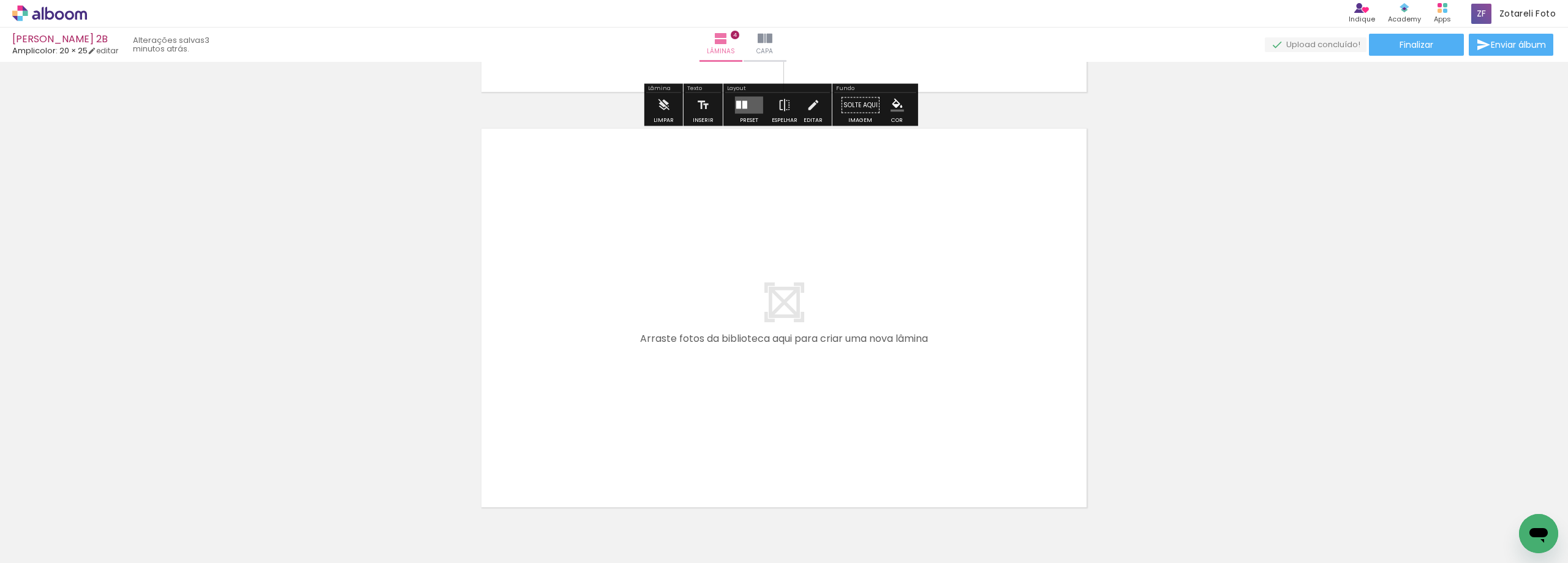
scroll to position [1636, 0]
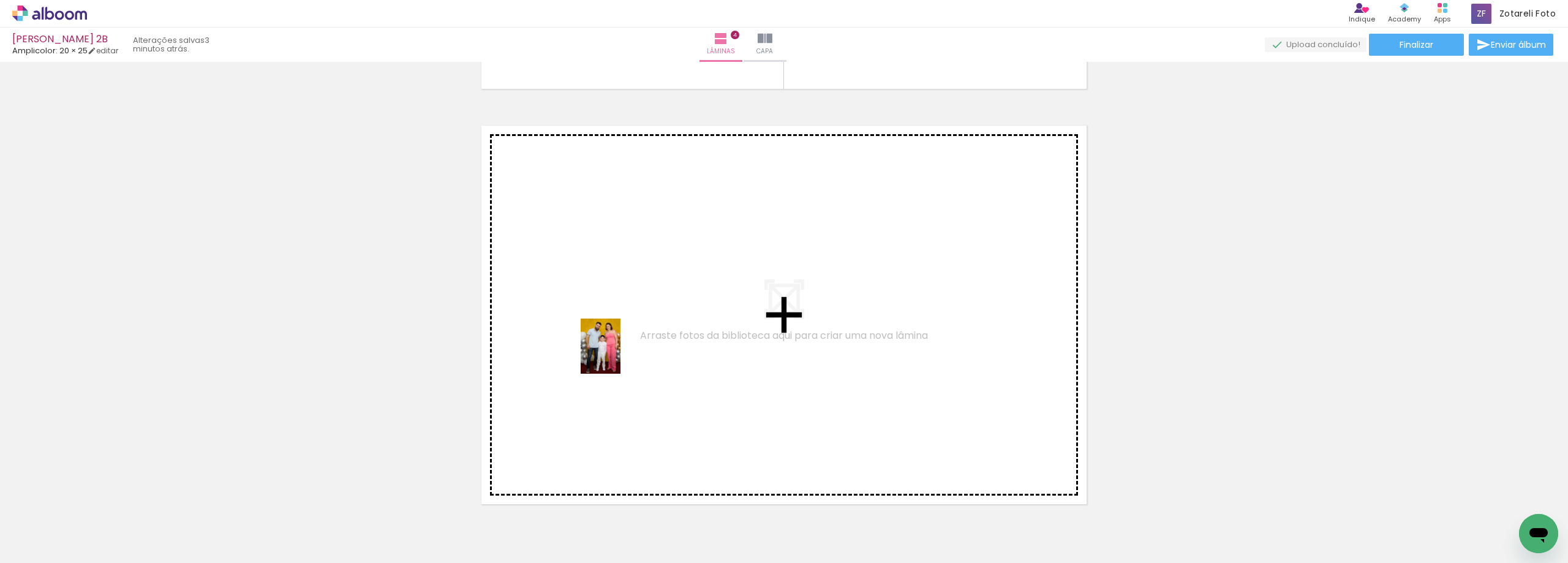
drag, startPoint x: 211, startPoint y: 522, endPoint x: 328, endPoint y: 477, distance: 125.4
click at [619, 352] on quentale-workspace at bounding box center [784, 282] width 1568 height 563
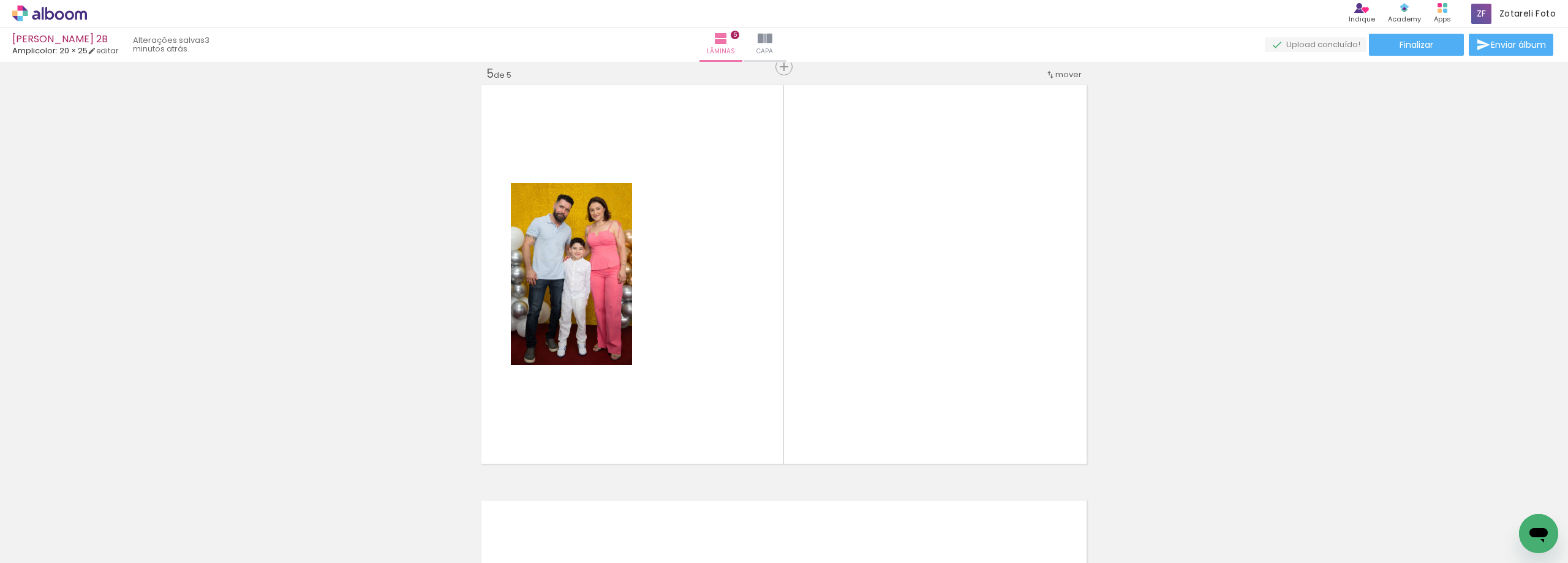
scroll to position [1678, 0]
drag, startPoint x: 340, startPoint y: 527, endPoint x: 181, endPoint y: 513, distance: 159.6
click at [0, 0] on slot at bounding box center [0, 0] width 0 height 0
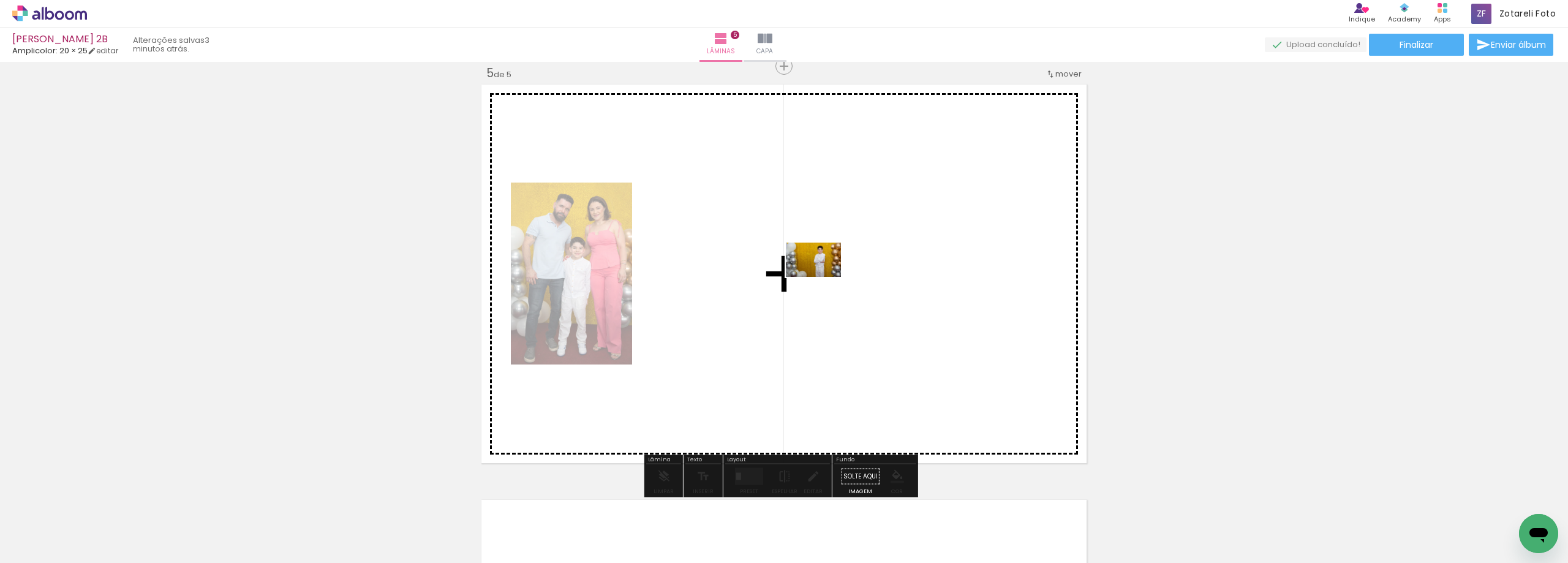
drag, startPoint x: 411, startPoint y: 525, endPoint x: 823, endPoint y: 280, distance: 479.3
click at [823, 280] on quentale-workspace at bounding box center [784, 282] width 1568 height 563
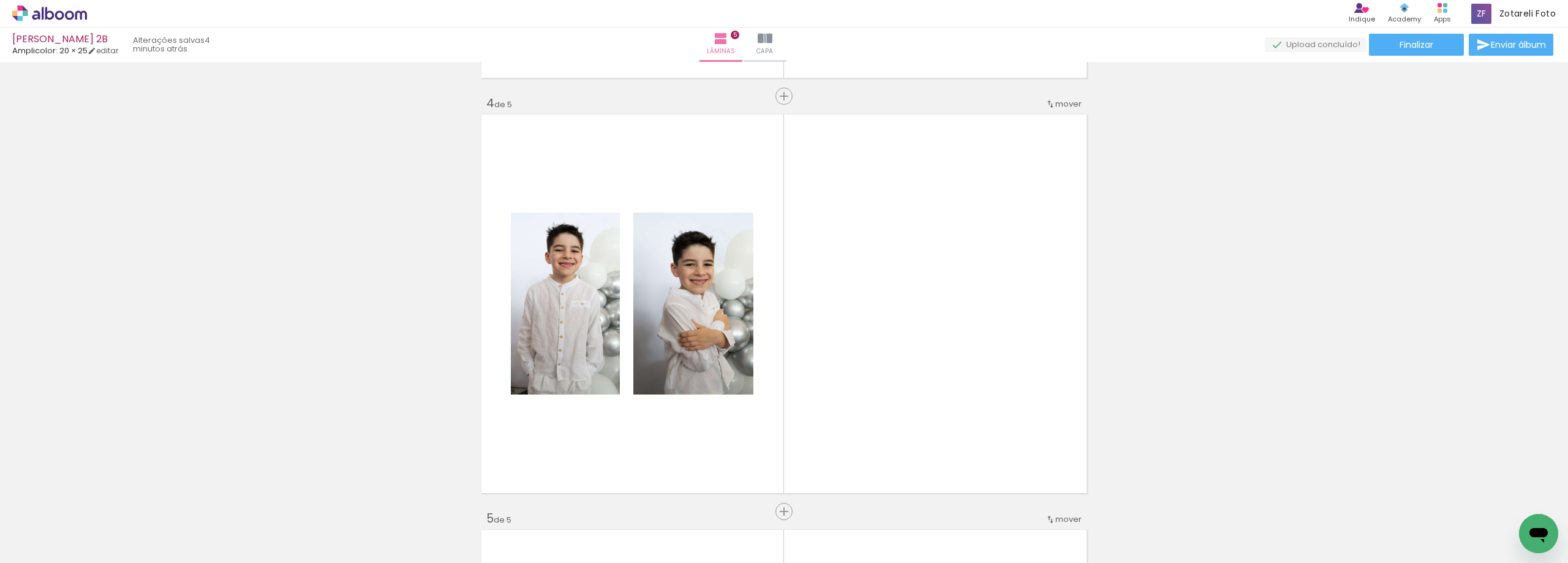
scroll to position [1305, 0]
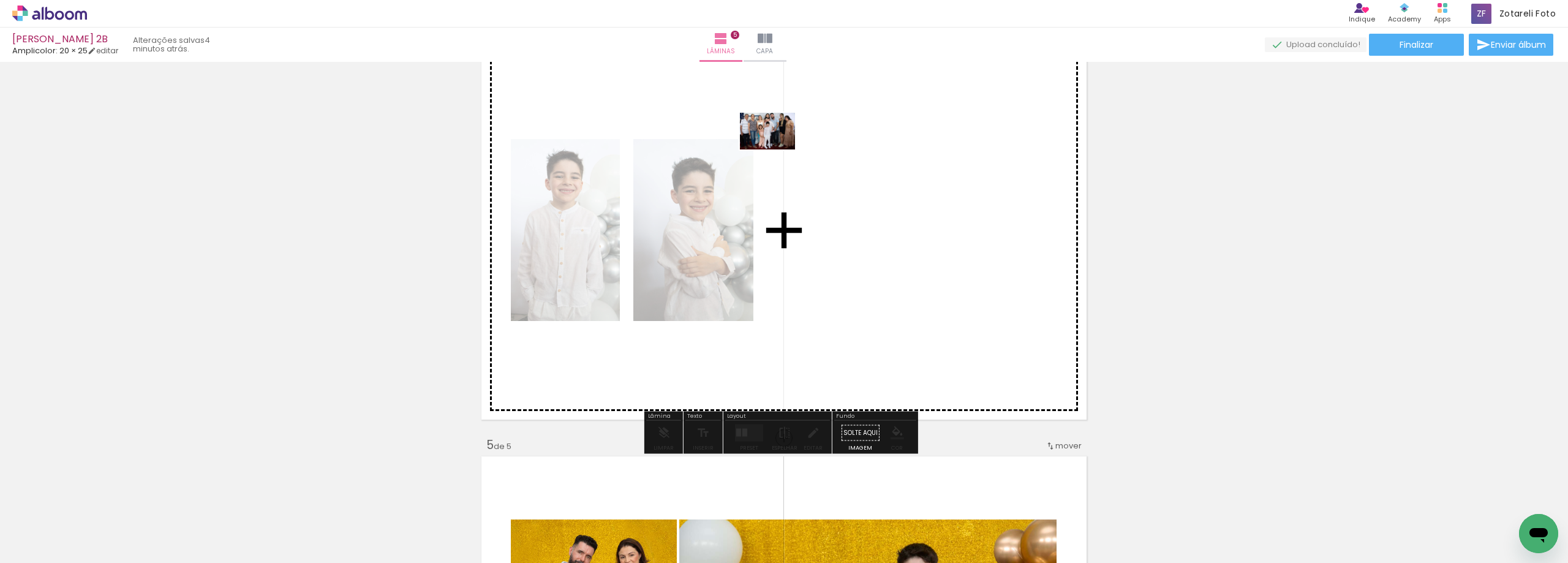
drag, startPoint x: 1549, startPoint y: 508, endPoint x: 779, endPoint y: 149, distance: 849.6
click at [779, 149] on quentale-workspace at bounding box center [784, 282] width 1568 height 563
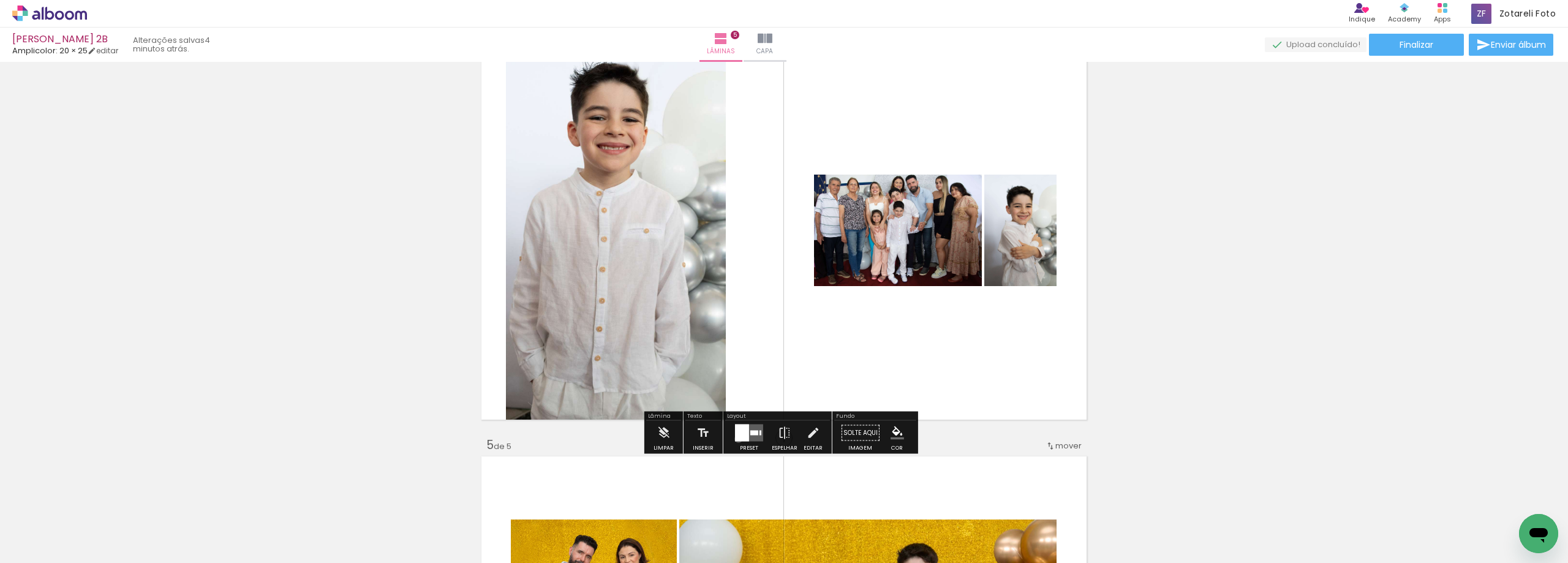
drag, startPoint x: 736, startPoint y: 438, endPoint x: 725, endPoint y: 449, distance: 15.6
click at [737, 438] on div at bounding box center [742, 433] width 14 height 17
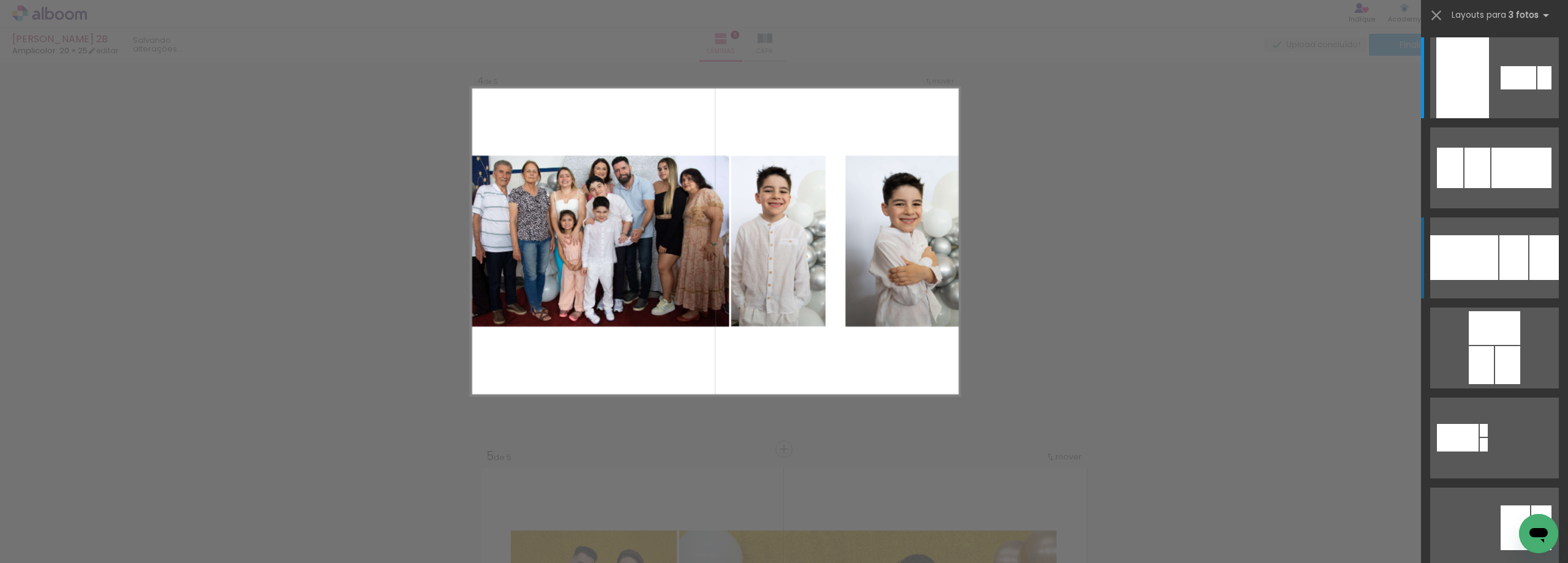
scroll to position [1262, 0]
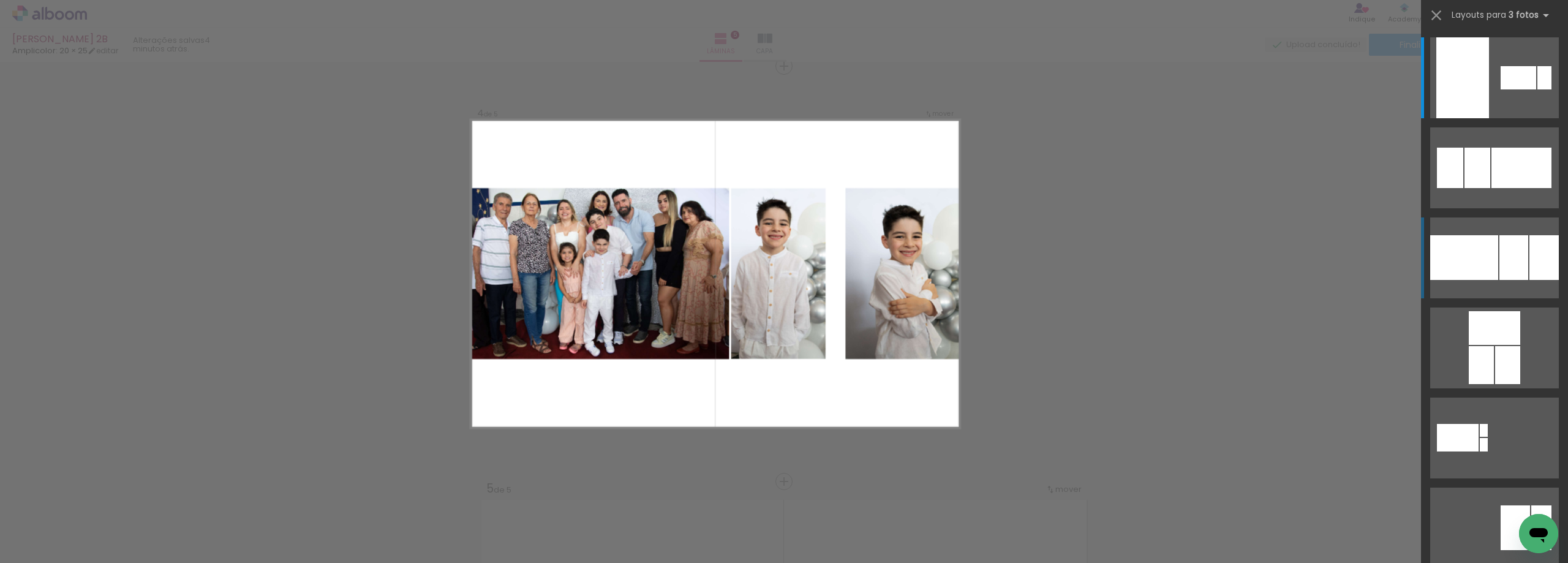
click at [1501, 89] on div at bounding box center [1519, 78] width 36 height 23
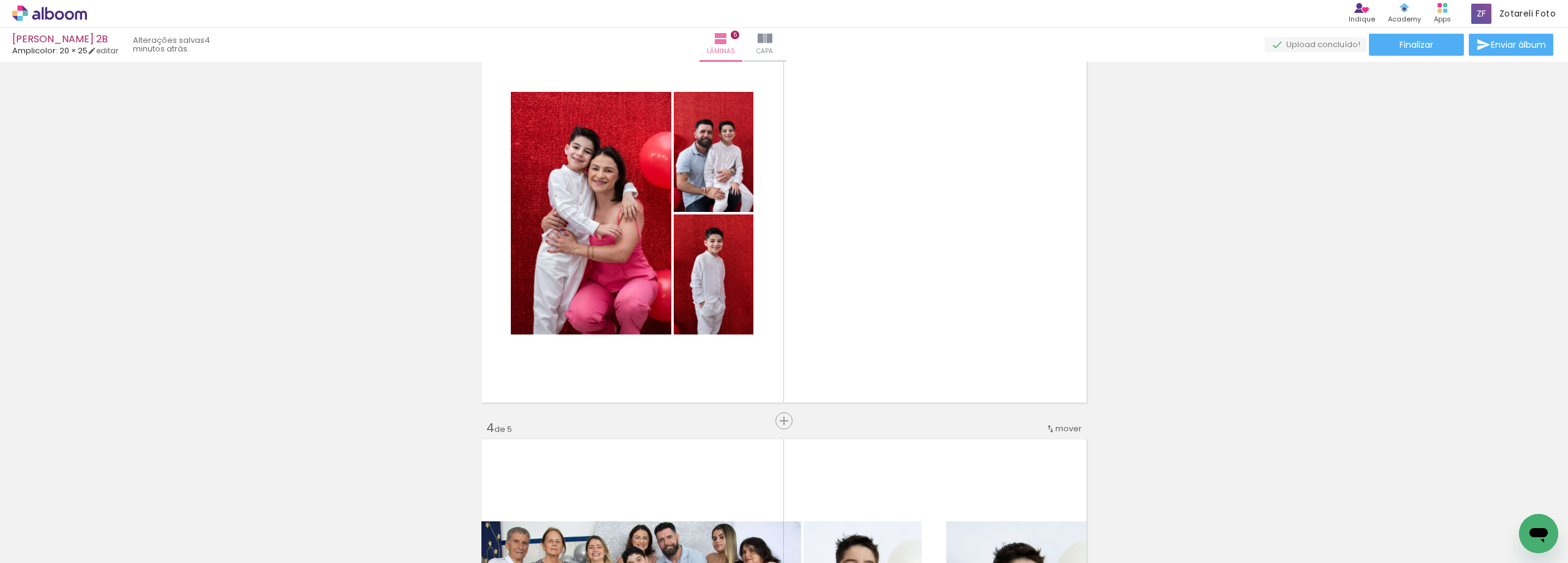
scroll to position [894, 0]
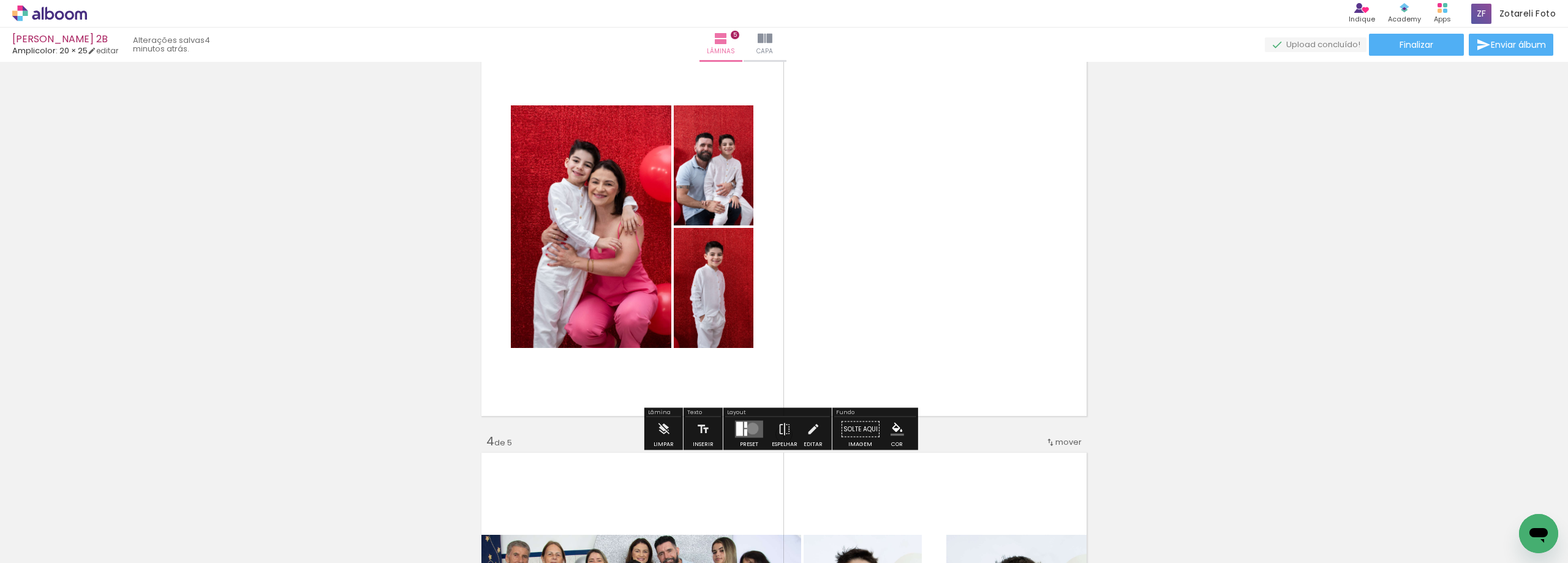
click at [750, 428] on quentale-layouter at bounding box center [750, 430] width 28 height 17
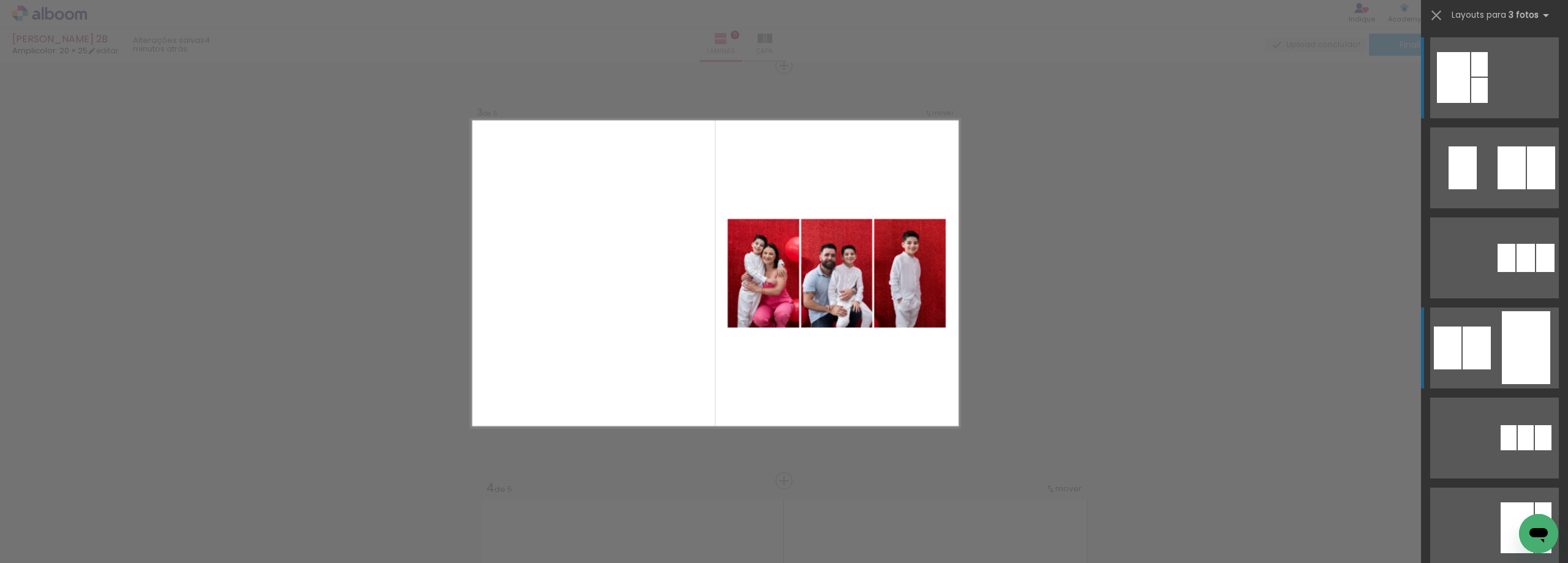
scroll to position [846, 0]
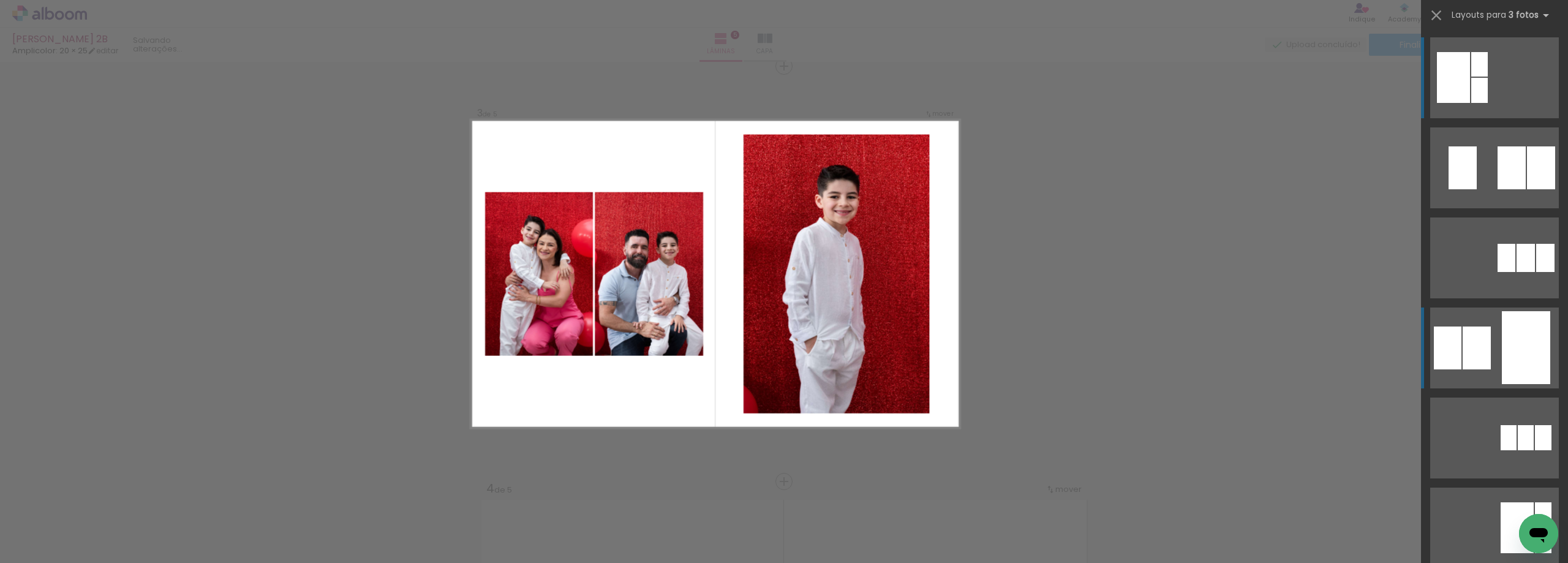
click at [1487, 118] on quentale-layouter at bounding box center [1495, 78] width 129 height 81
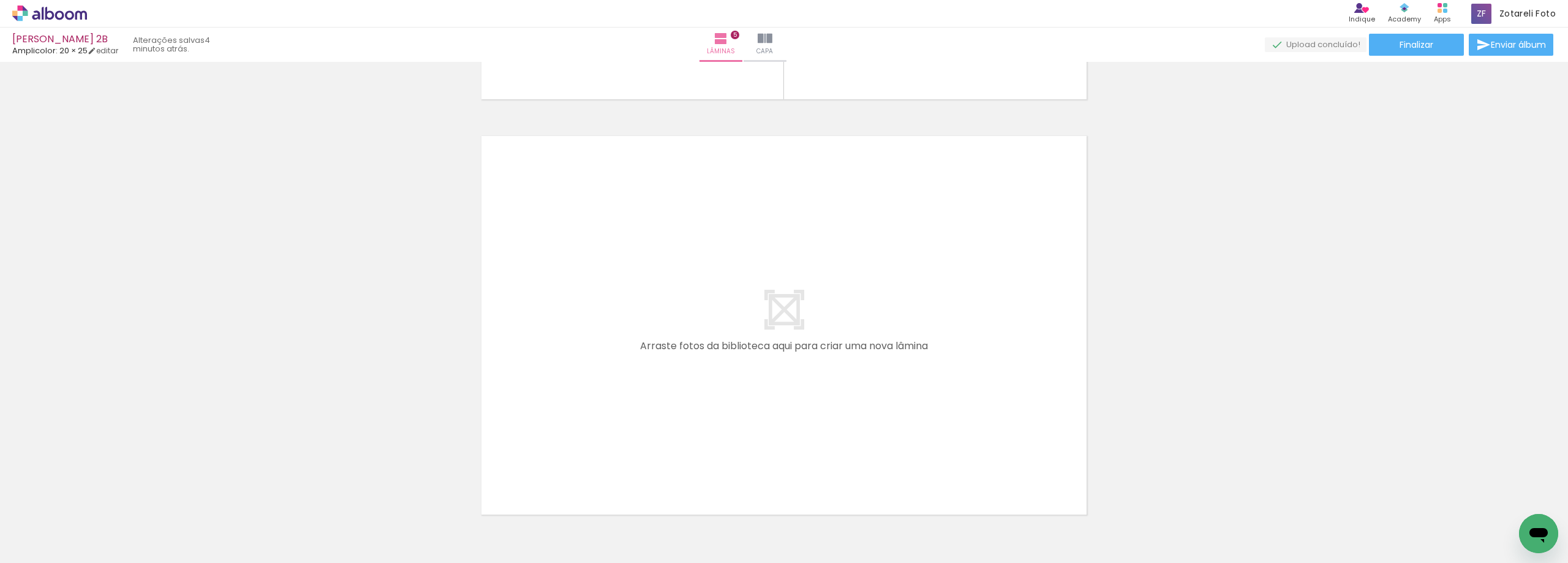
scroll to position [2095, 0]
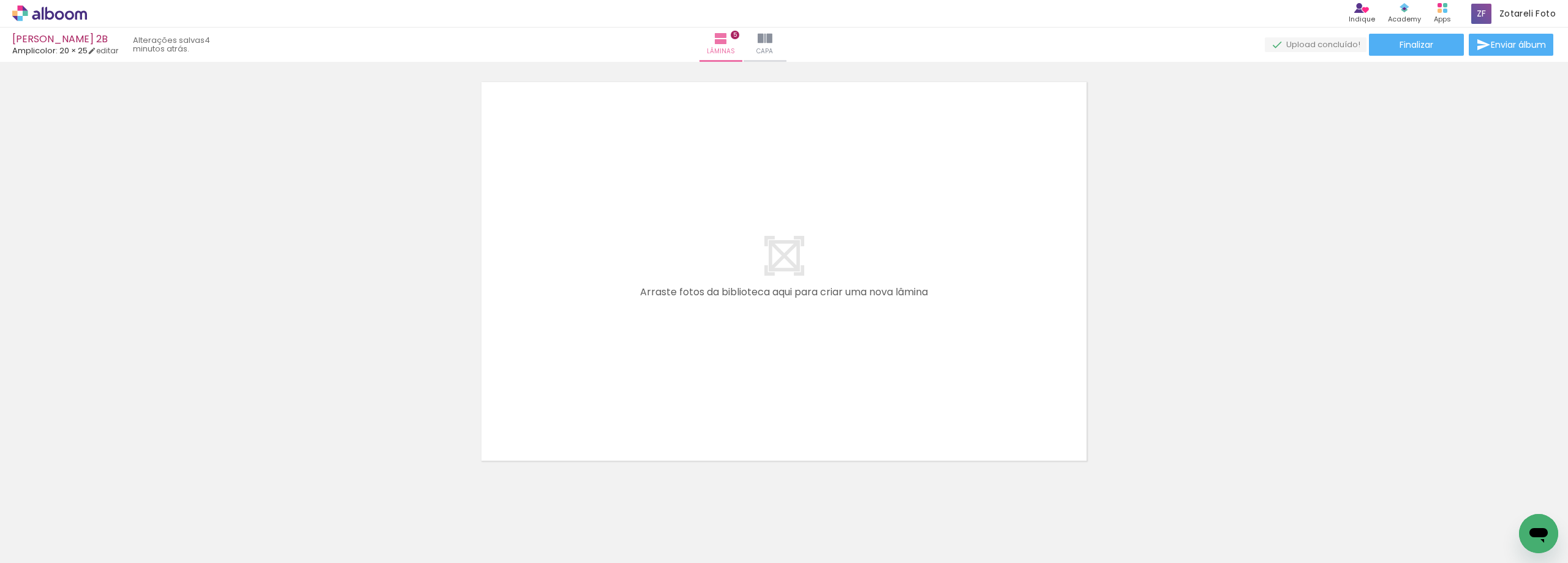
drag, startPoint x: 612, startPoint y: 525, endPoint x: 695, endPoint y: 368, distance: 177.6
click at [732, 309] on quentale-workspace at bounding box center [784, 282] width 1568 height 563
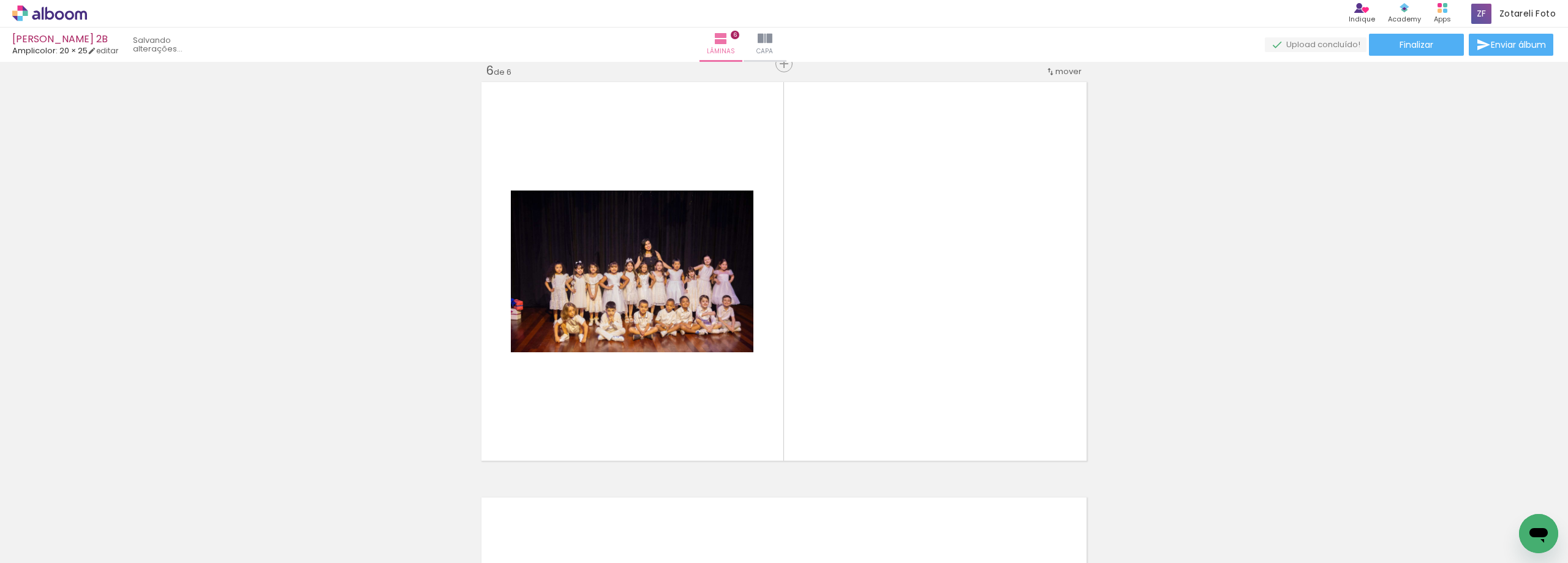
scroll to position [2092, 0]
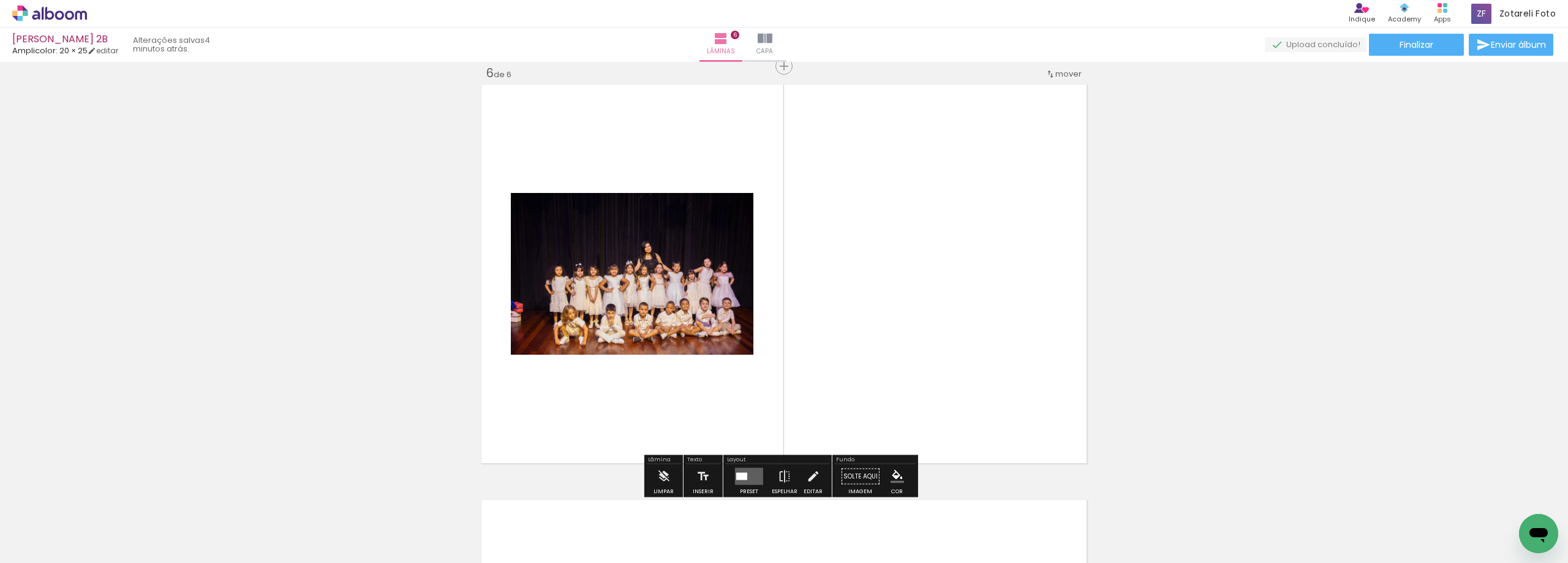
click at [751, 460] on div "Layout" at bounding box center [778, 461] width 105 height 8
click at [749, 468] on quentale-layouter at bounding box center [750, 477] width 28 height 17
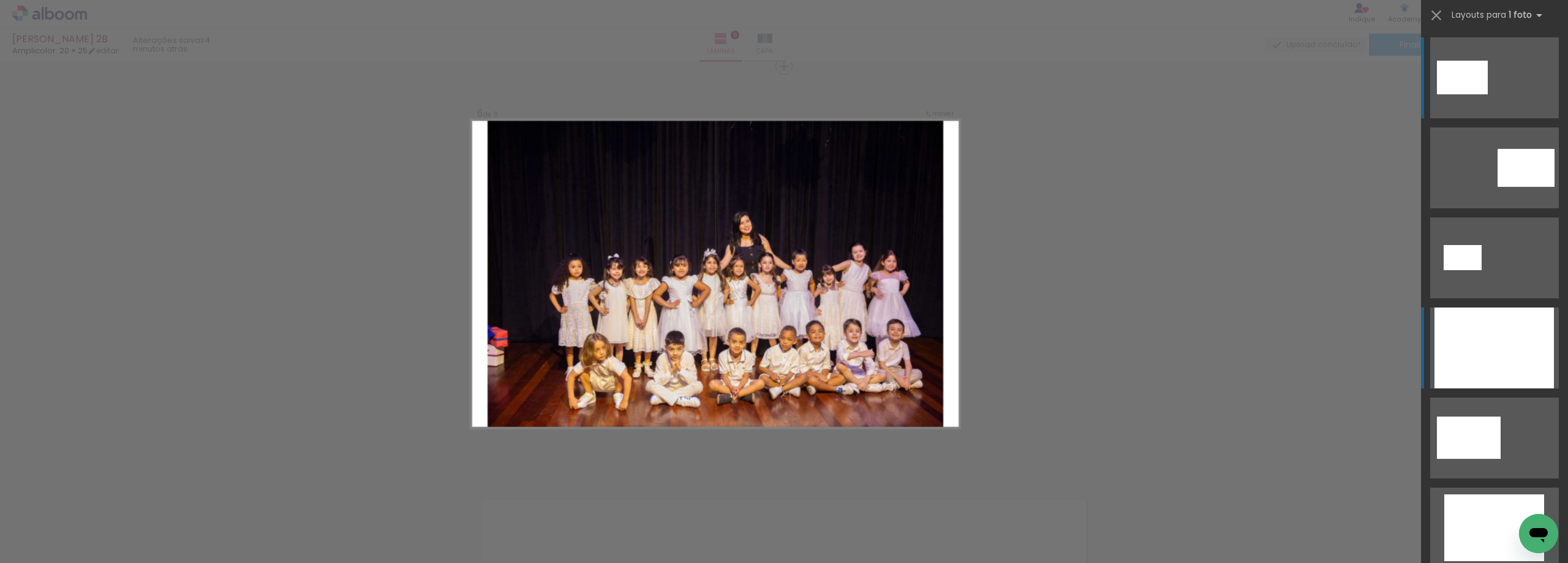
click at [1506, 327] on div at bounding box center [1494, 348] width 119 height 81
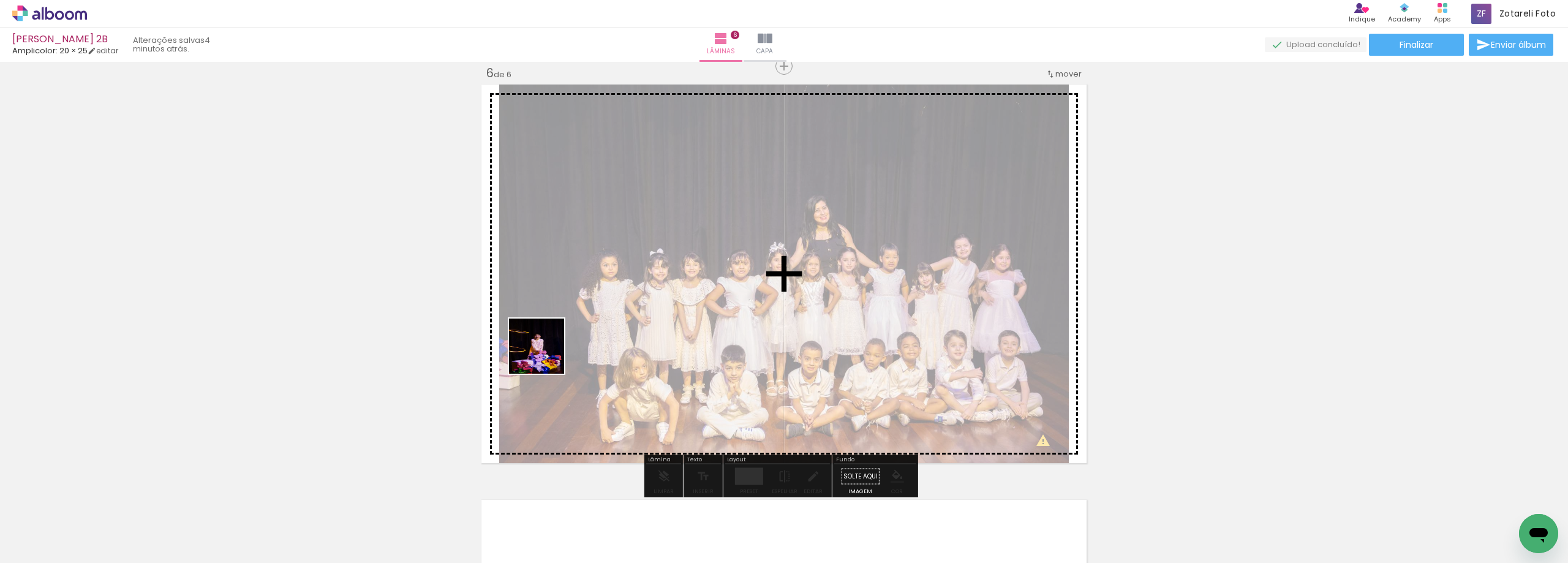
drag, startPoint x: 547, startPoint y: 484, endPoint x: 592, endPoint y: 407, distance: 89.2
click at [545, 338] on quentale-workspace at bounding box center [784, 282] width 1568 height 563
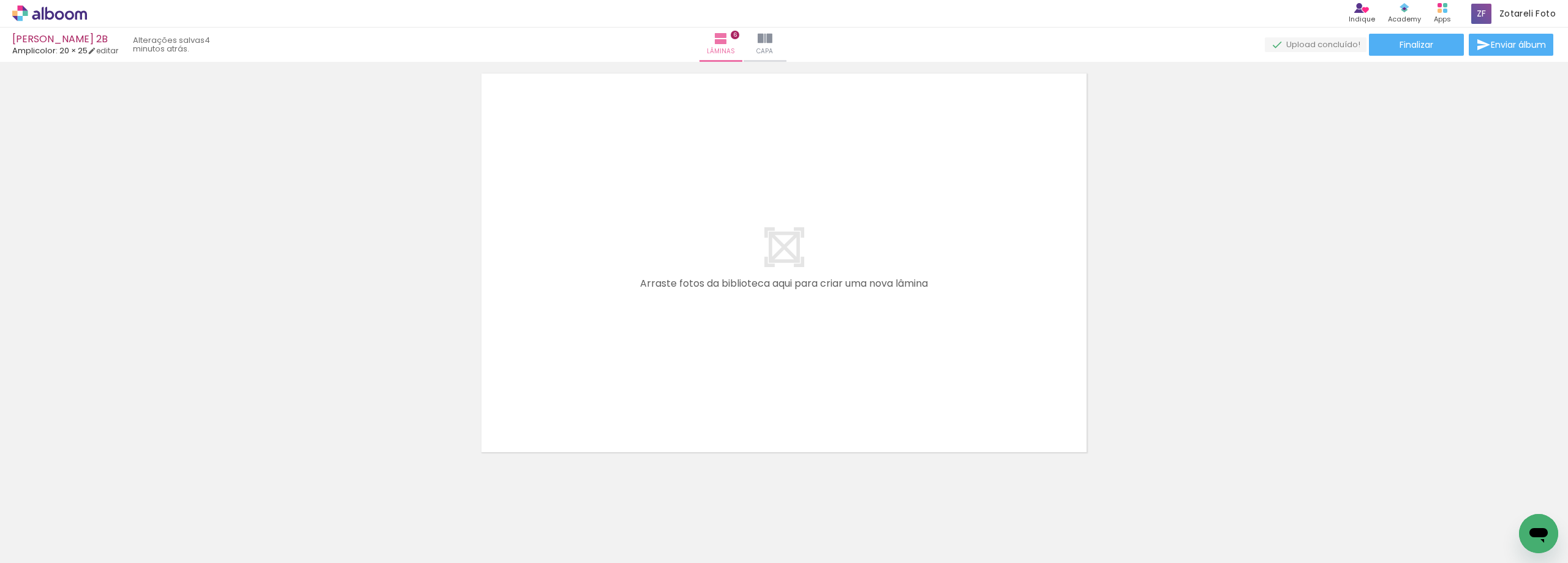
scroll to position [2531, 0]
drag, startPoint x: 337, startPoint y: 525, endPoint x: 213, endPoint y: 483, distance: 130.9
click at [728, 246] on quentale-workspace at bounding box center [784, 282] width 1568 height 563
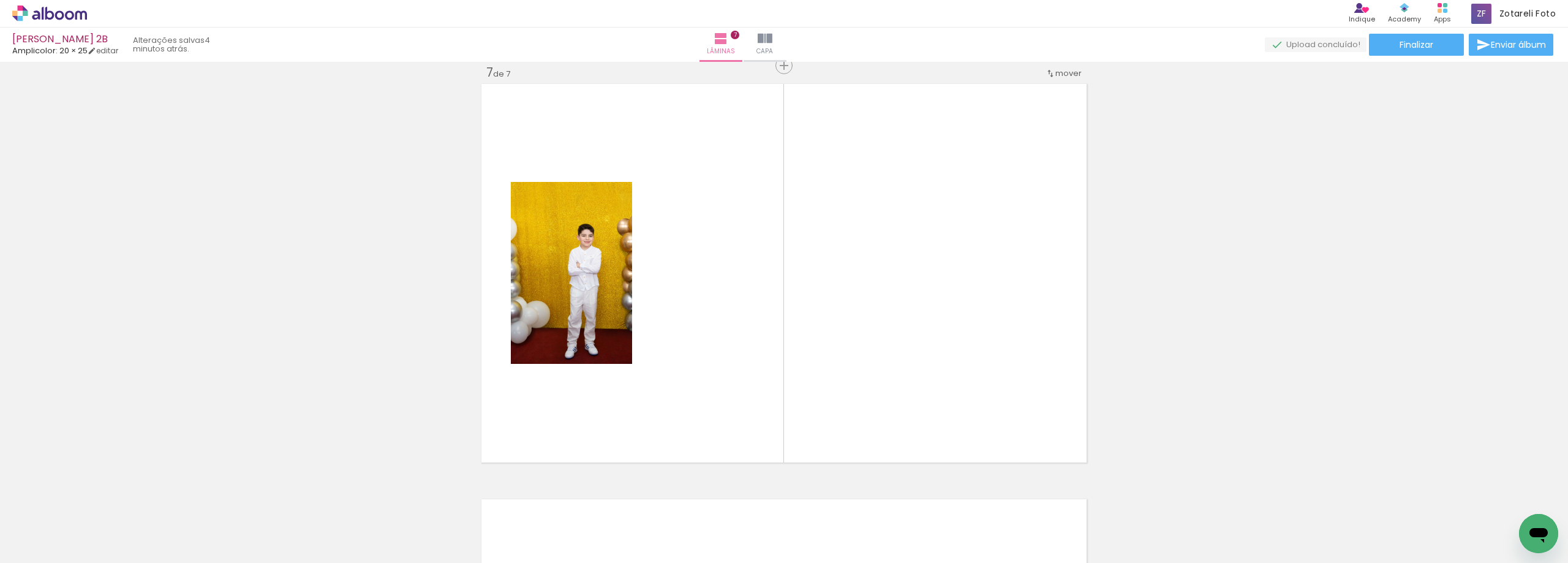
scroll to position [2508, 0]
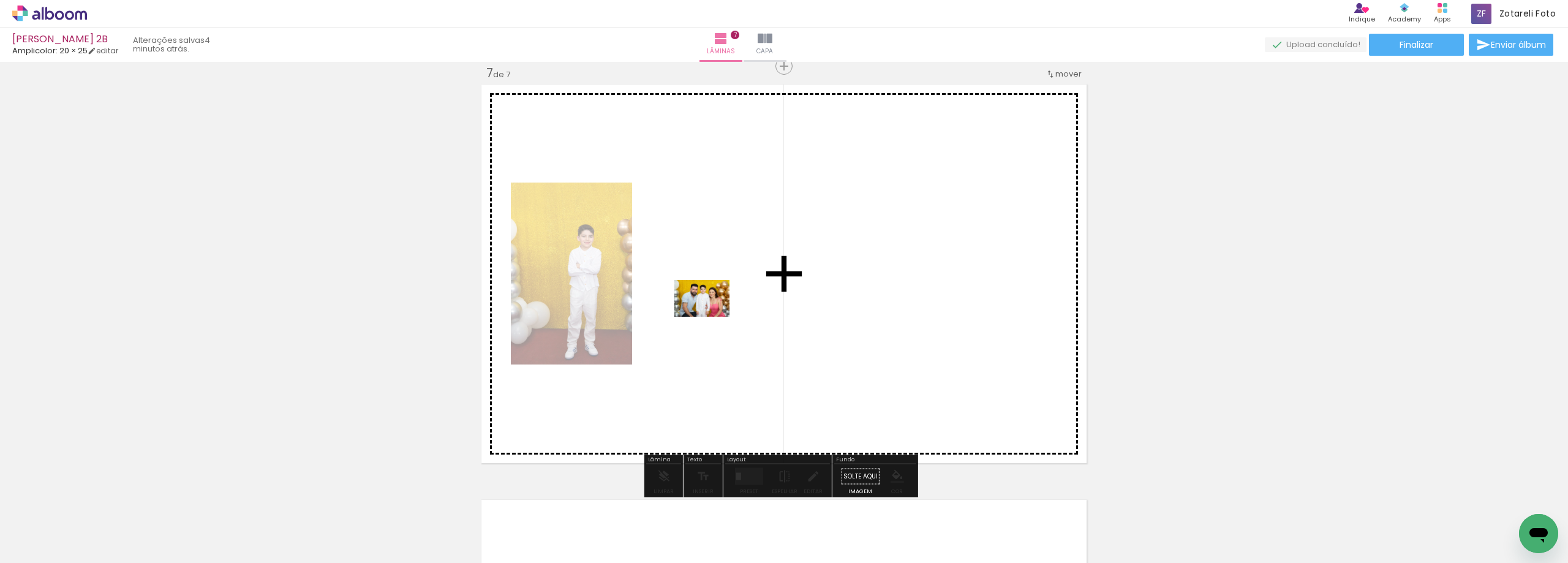
drag, startPoint x: 257, startPoint y: 522, endPoint x: 711, endPoint y: 317, distance: 498.1
click at [711, 317] on quentale-workspace at bounding box center [784, 282] width 1568 height 563
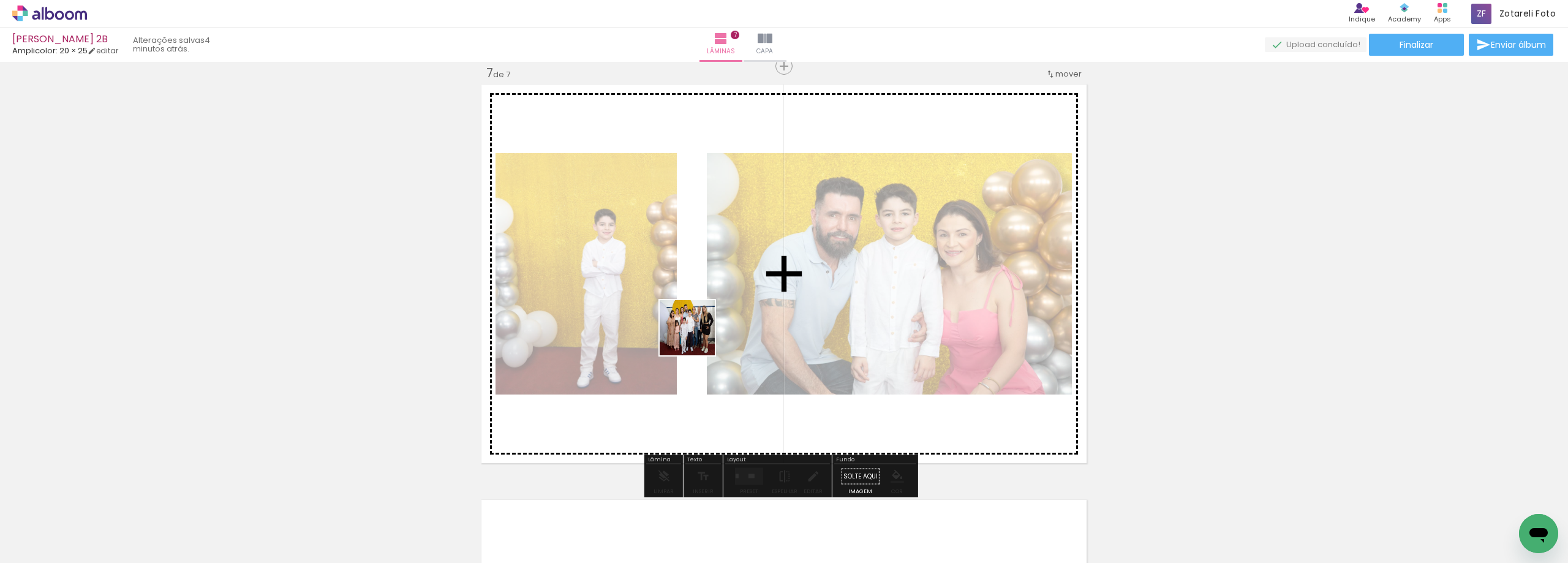
drag, startPoint x: 476, startPoint y: 514, endPoint x: 764, endPoint y: 304, distance: 356.4
click at [762, 285] on quentale-workspace at bounding box center [784, 282] width 1568 height 563
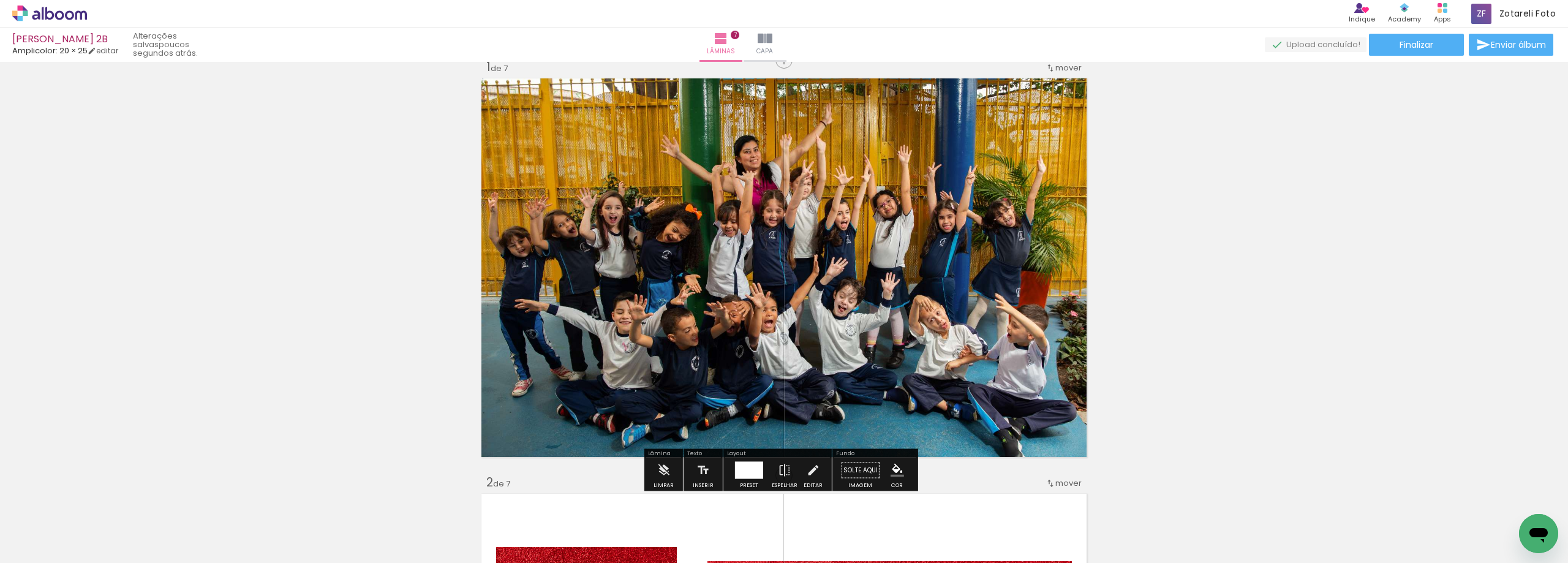
scroll to position [0, 0]
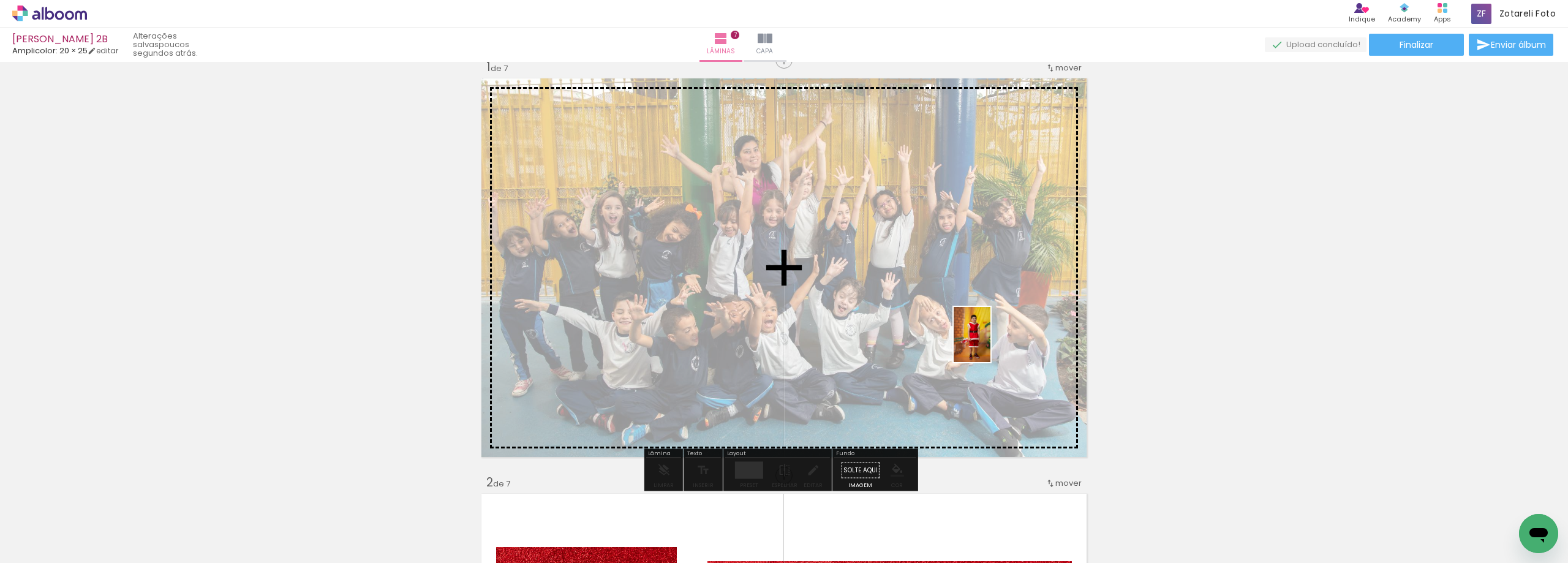
drag, startPoint x: 134, startPoint y: 536, endPoint x: 991, endPoint y: 343, distance: 878.5
click at [991, 343] on quentale-workspace at bounding box center [784, 282] width 1568 height 563
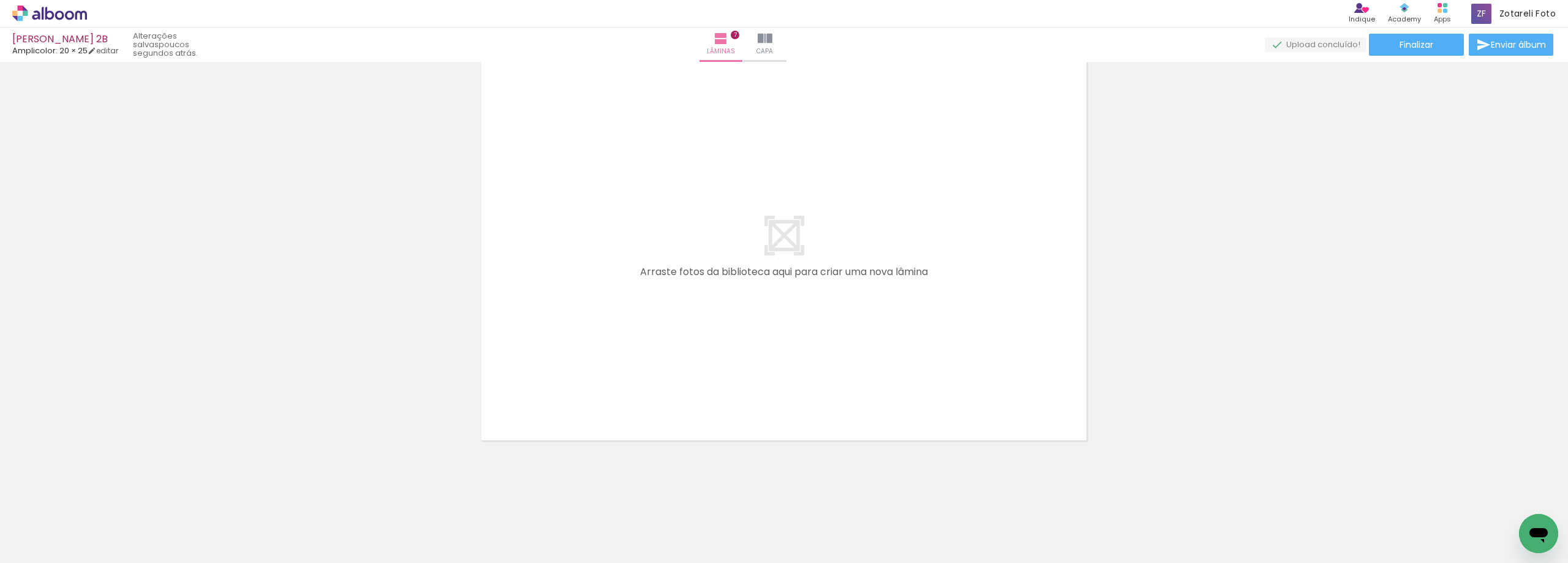
scroll to position [0, 114]
